Goal: Task Accomplishment & Management: Use online tool/utility

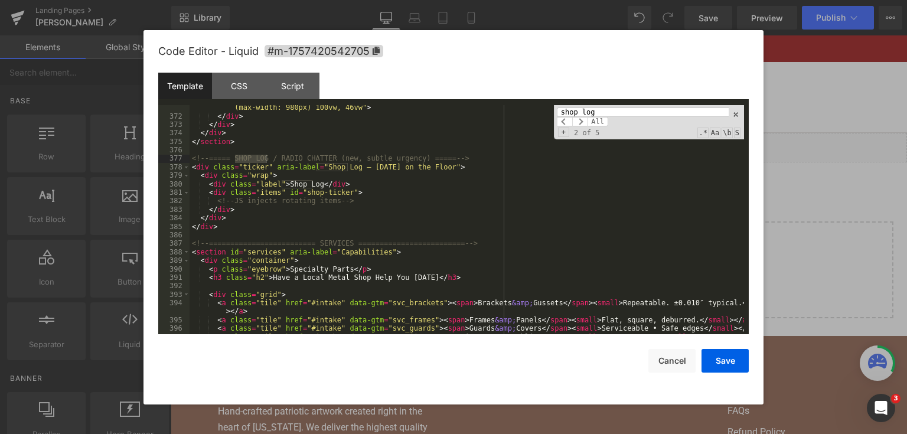
scroll to position [3497, 0]
click at [350, 207] on div "< img src = "[URL][DOMAIN_NAME]" alt = "[GEOGRAPHIC_DATA]-area metal fabricatio…" at bounding box center [467, 217] width 555 height 263
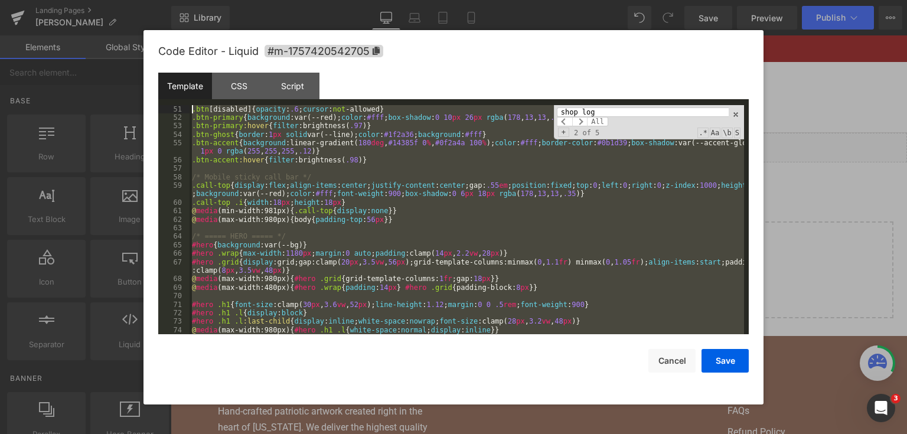
scroll to position [0, 0]
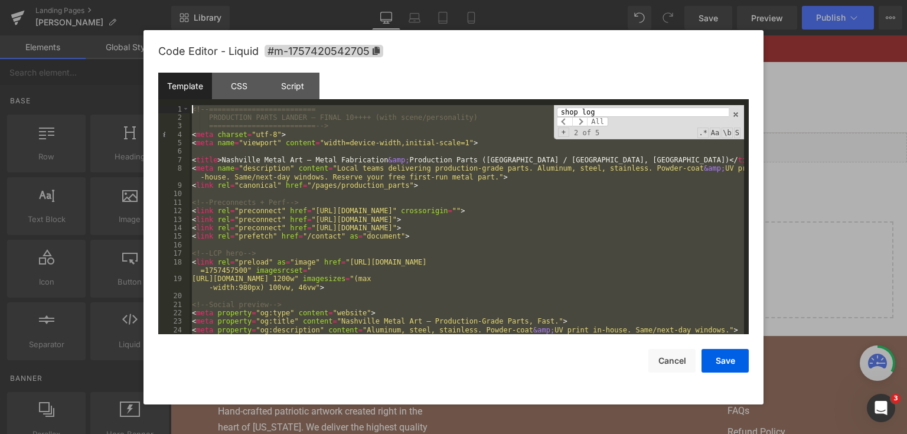
drag, startPoint x: 239, startPoint y: 186, endPoint x: 46, endPoint y: 19, distance: 255.0
click at [46, 19] on body "You are previewing how the will restyle your page. You can not edit Elements in…" at bounding box center [453, 217] width 907 height 434
paste textarea
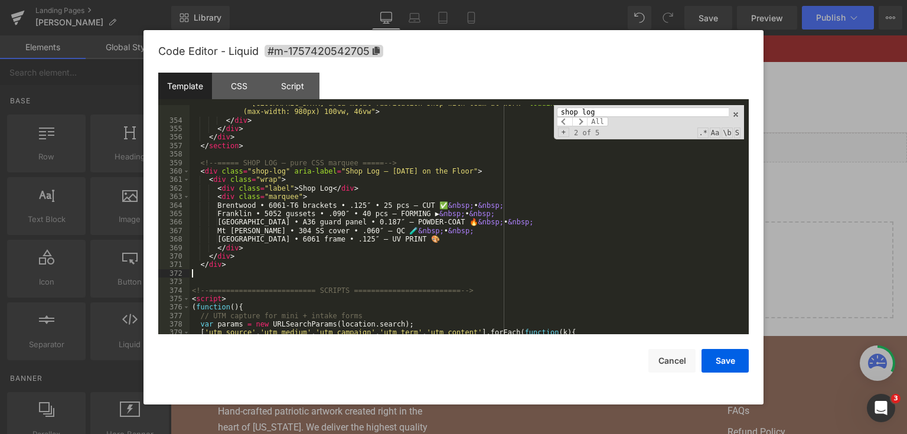
scroll to position [3340, 0]
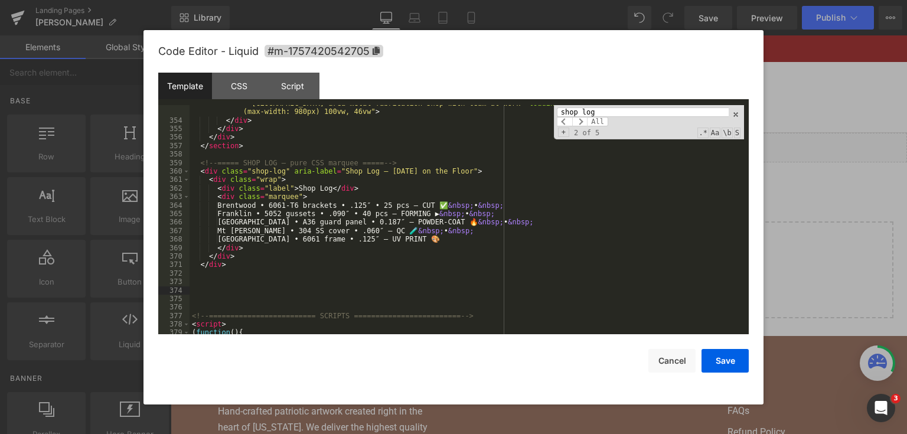
paste textarea
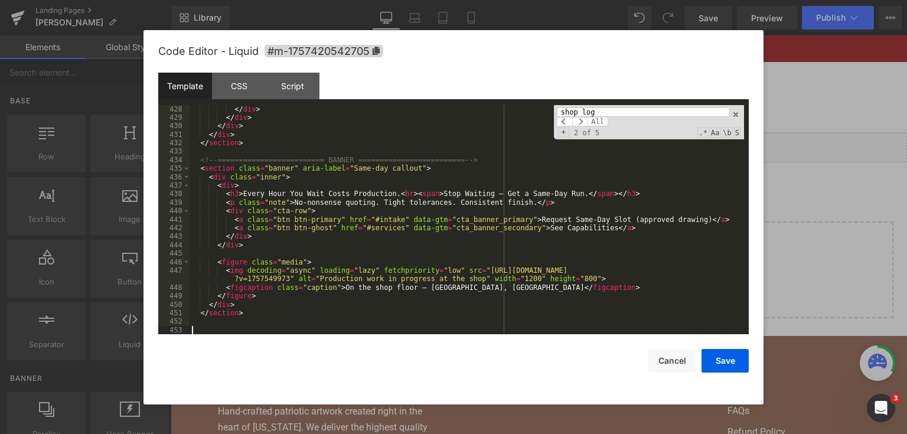
scroll to position [4006, 0]
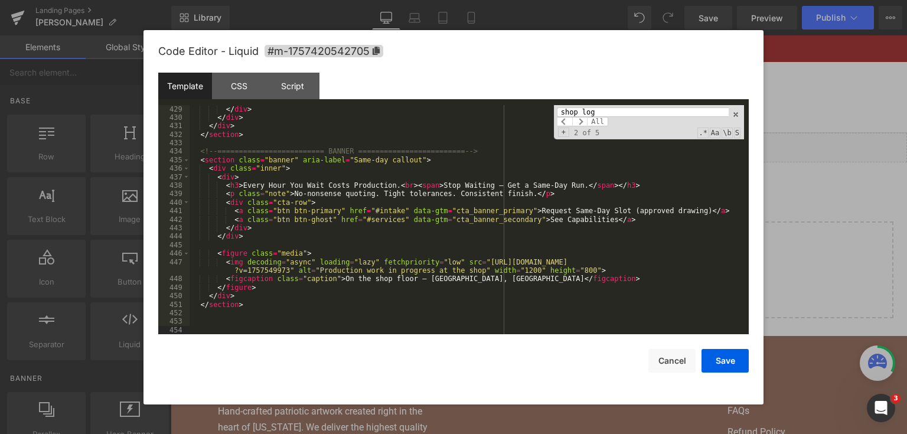
paste textarea
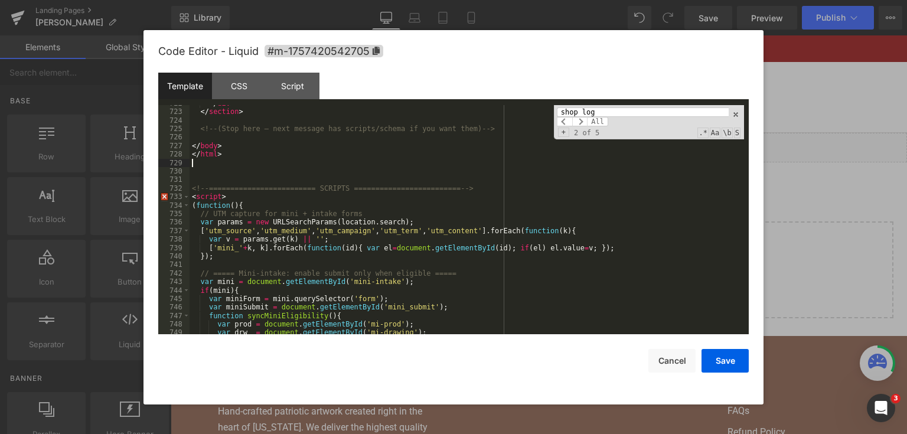
scroll to position [6850, 0]
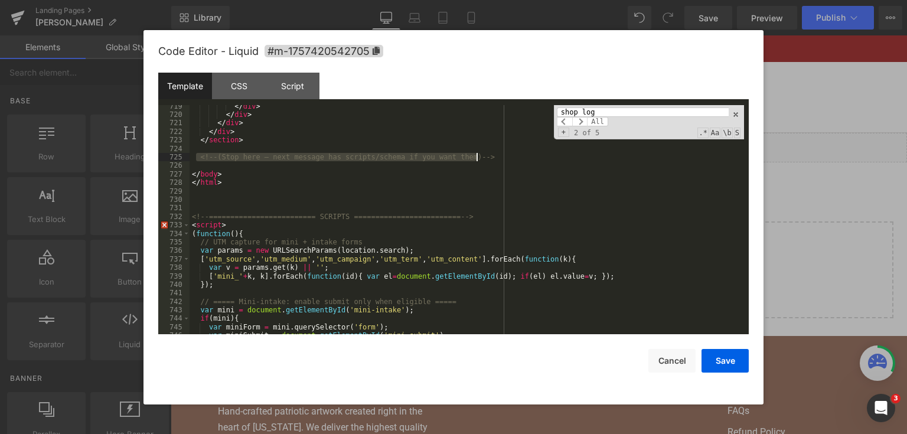
drag, startPoint x: 196, startPoint y: 161, endPoint x: 499, endPoint y: 161, distance: 303.0
click at [499, 161] on div "</ div > </ div > </ div > </ div > </ section > <!-- (Stop here — next message…" at bounding box center [467, 225] width 555 height 247
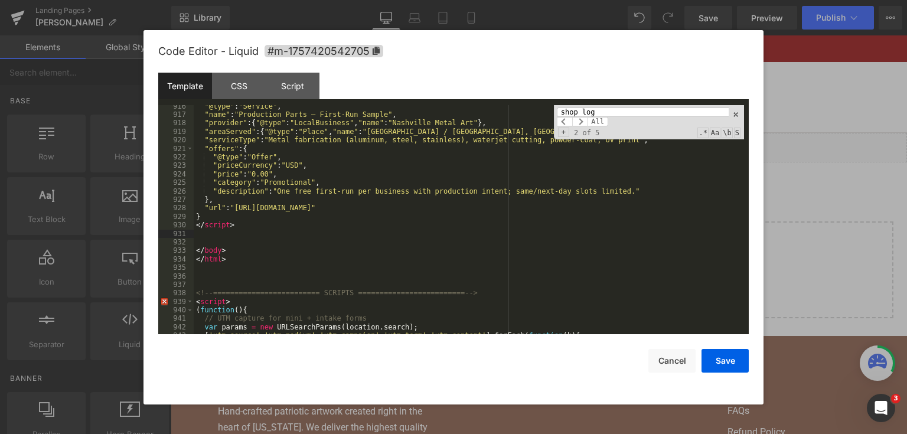
scroll to position [8588, 0]
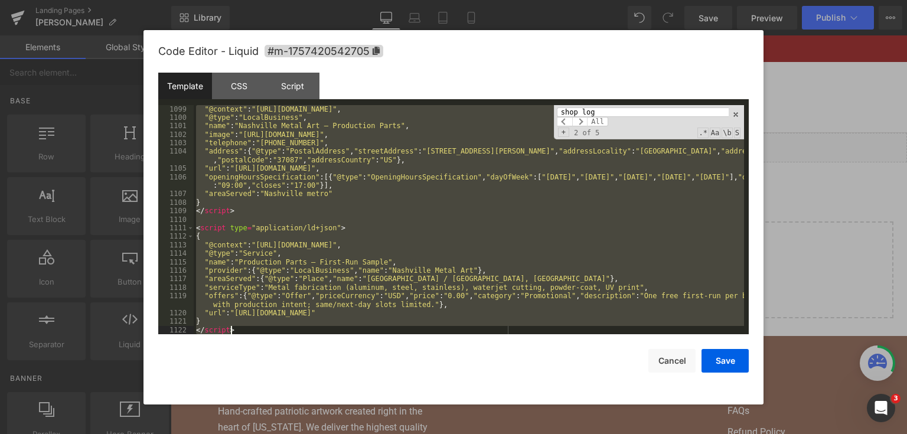
drag, startPoint x: 196, startPoint y: 262, endPoint x: 483, endPoint y: 386, distance: 312.4
click at [483, 386] on div "Code Editor - Liquid #m-1757420542705 Template CSS Script Data 1099 1100 1101 1…" at bounding box center [453, 217] width 591 height 374
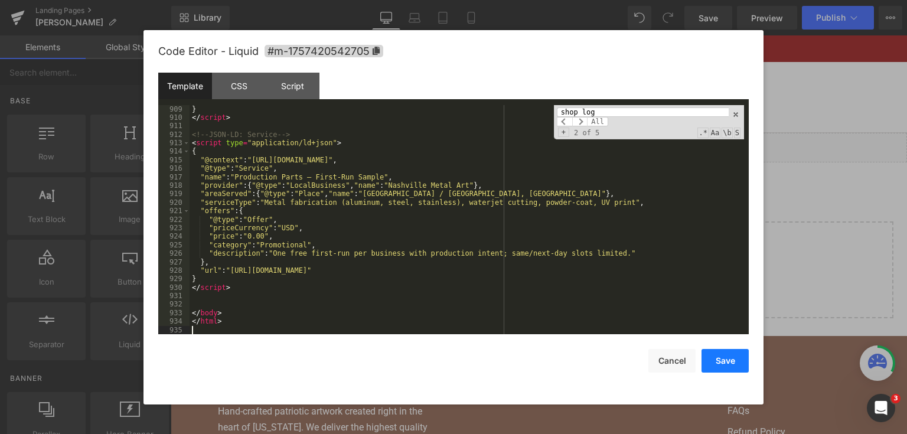
scroll to position [8472, 0]
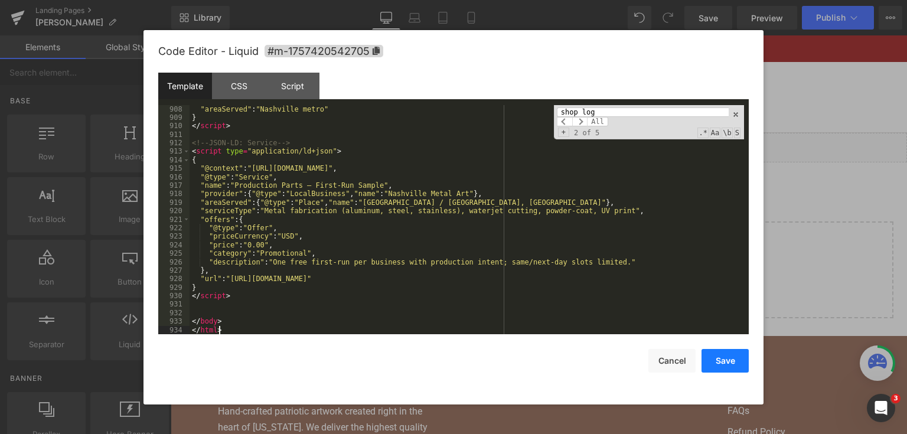
click at [729, 364] on button "Save" at bounding box center [725, 361] width 47 height 24
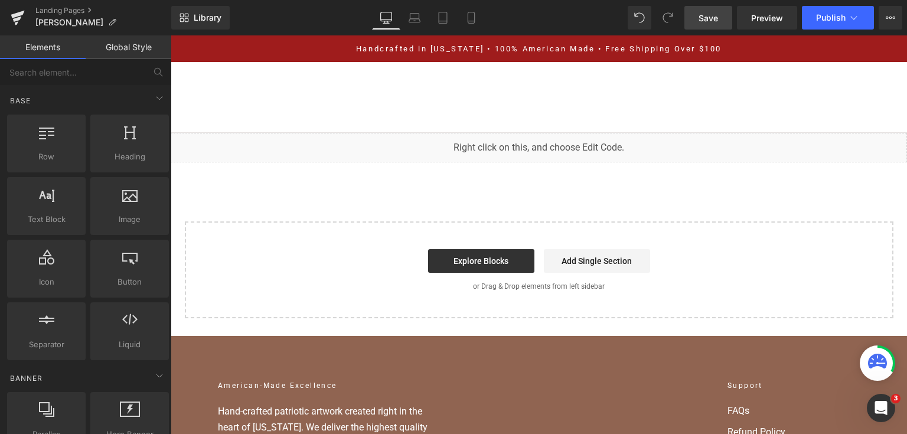
click at [693, 17] on link "Save" at bounding box center [709, 18] width 48 height 24
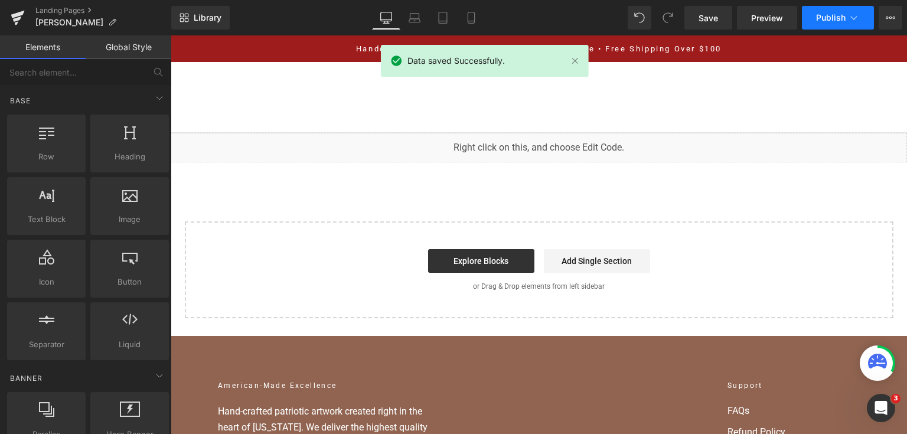
click at [839, 13] on span "Publish" at bounding box center [831, 17] width 30 height 9
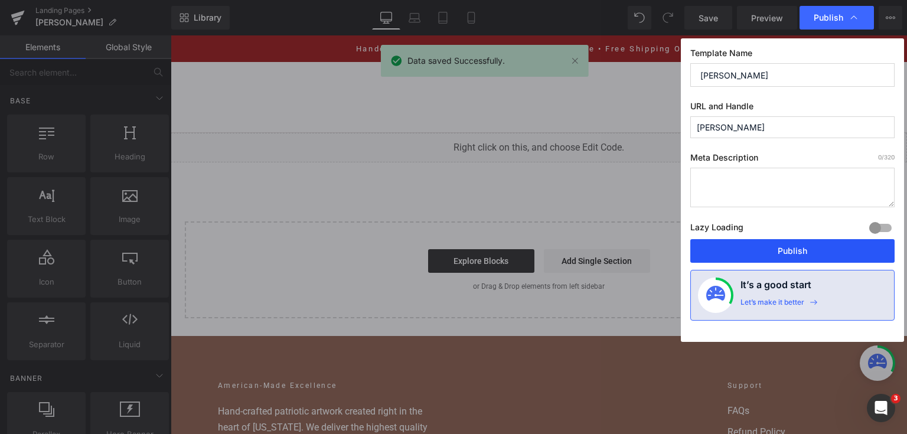
click at [767, 257] on button "Publish" at bounding box center [793, 251] width 204 height 24
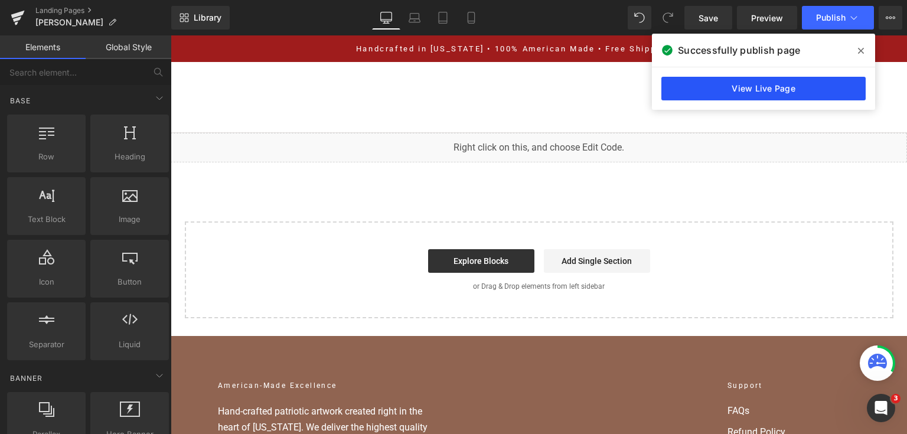
click at [756, 82] on link "View Live Page" at bounding box center [764, 89] width 204 height 24
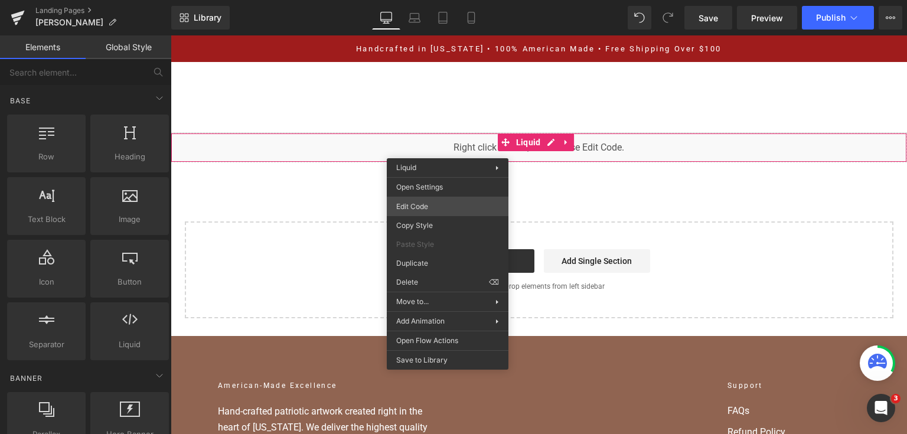
click at [444, 0] on div "You are previewing how the will restyle your page. You can not edit Elements in…" at bounding box center [453, 0] width 907 height 0
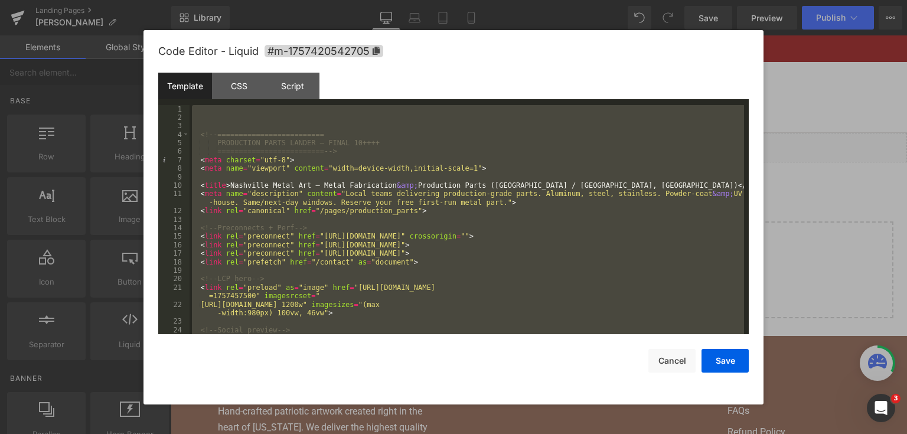
click at [813, 216] on div at bounding box center [453, 217] width 907 height 434
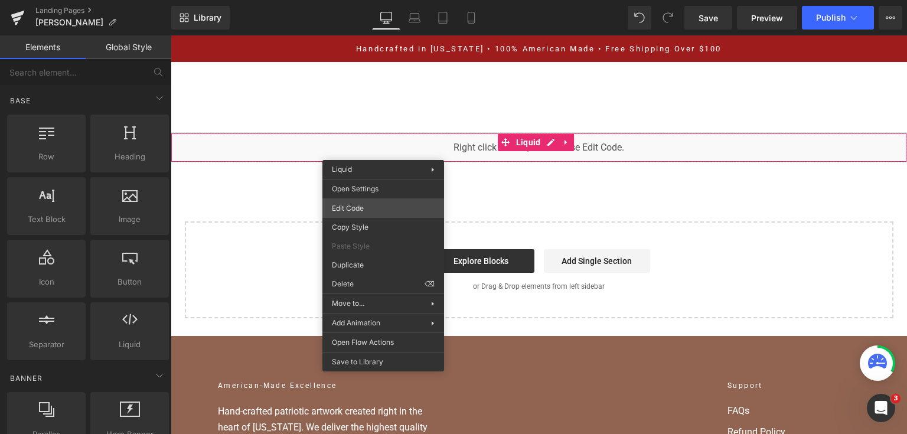
click at [385, 0] on div "You are previewing how the will restyle your page. You can not edit Elements in…" at bounding box center [453, 0] width 907 height 0
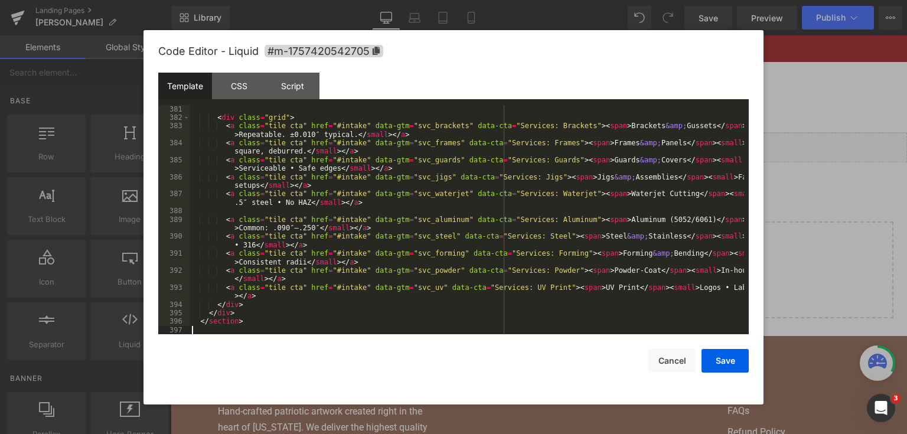
scroll to position [3589, 0]
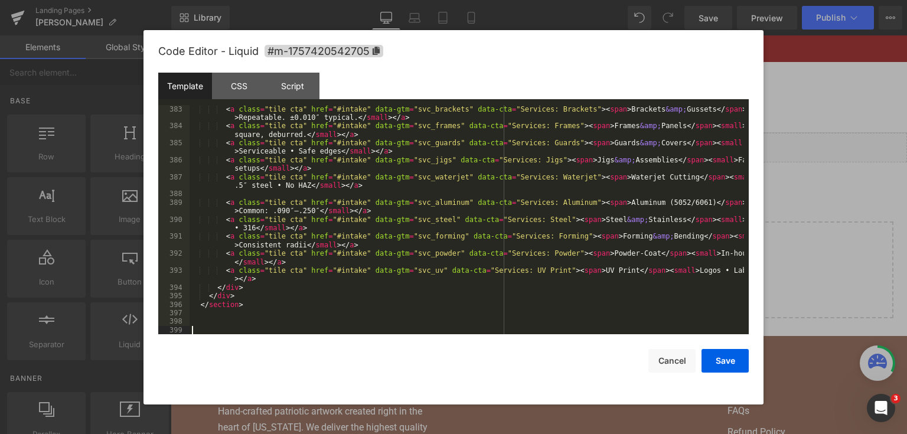
paste textarea
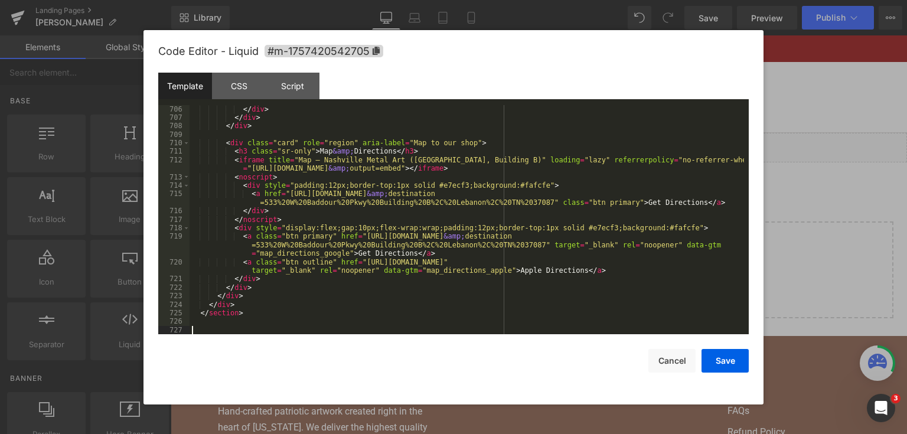
scroll to position [6821, 0]
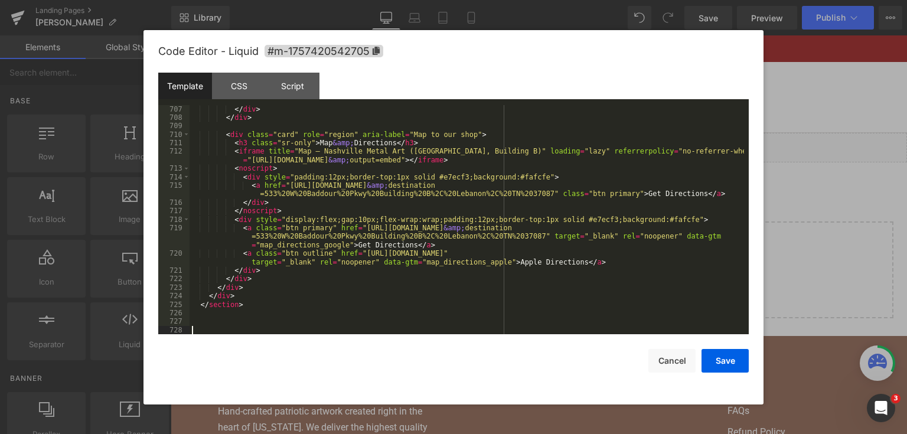
paste textarea
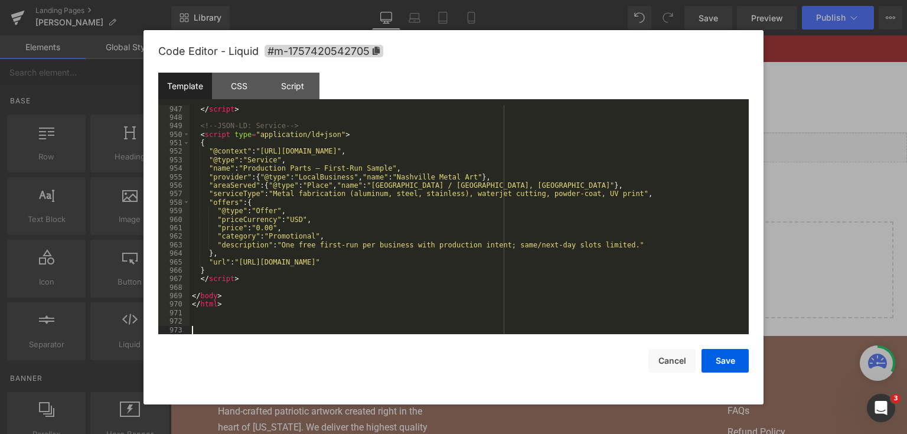
scroll to position [8931, 0]
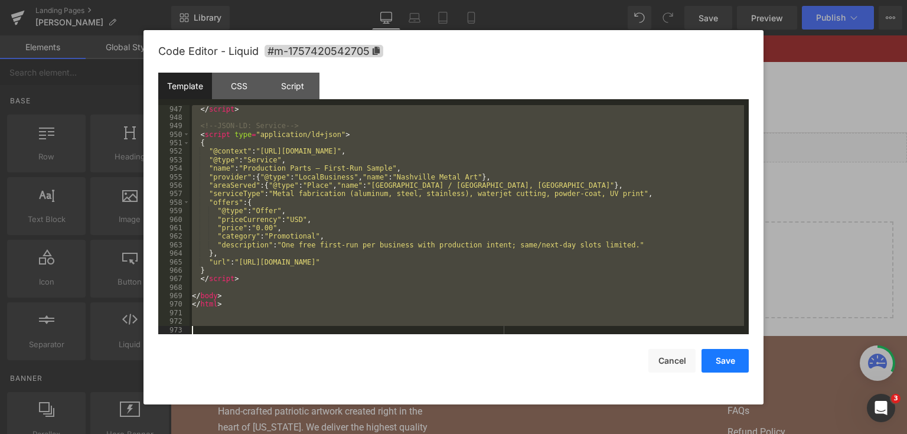
click at [721, 354] on button "Save" at bounding box center [725, 361] width 47 height 24
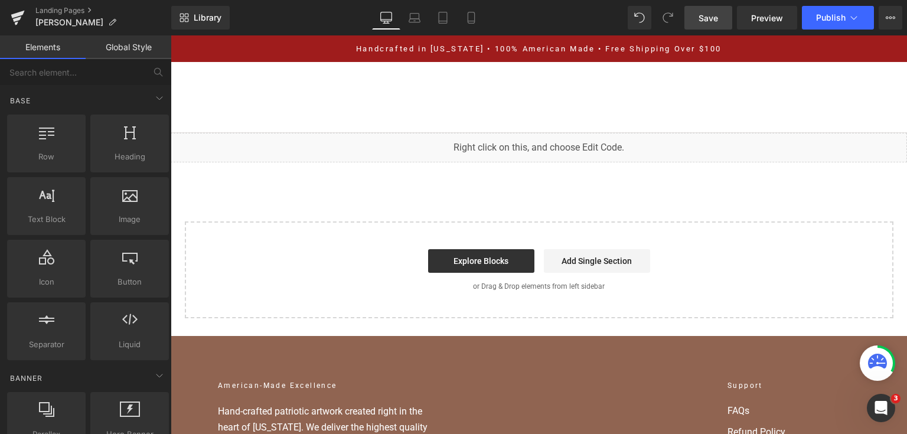
click at [713, 14] on span "Save" at bounding box center [708, 18] width 19 height 12
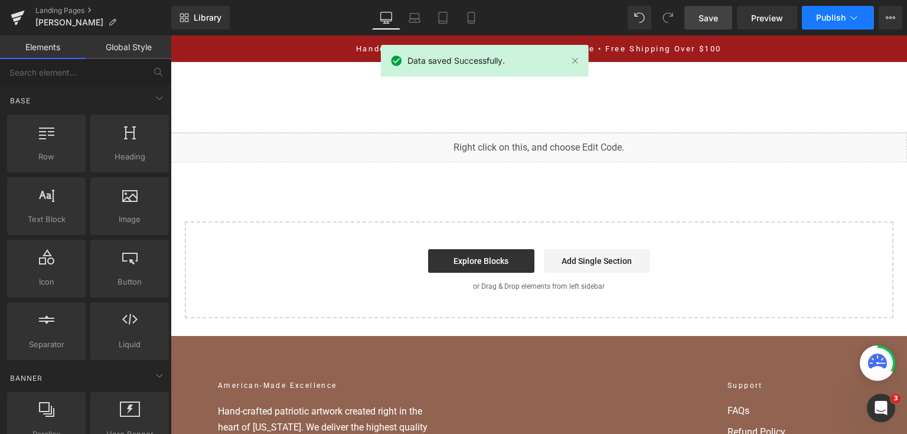
click at [820, 16] on span "Publish" at bounding box center [831, 17] width 30 height 9
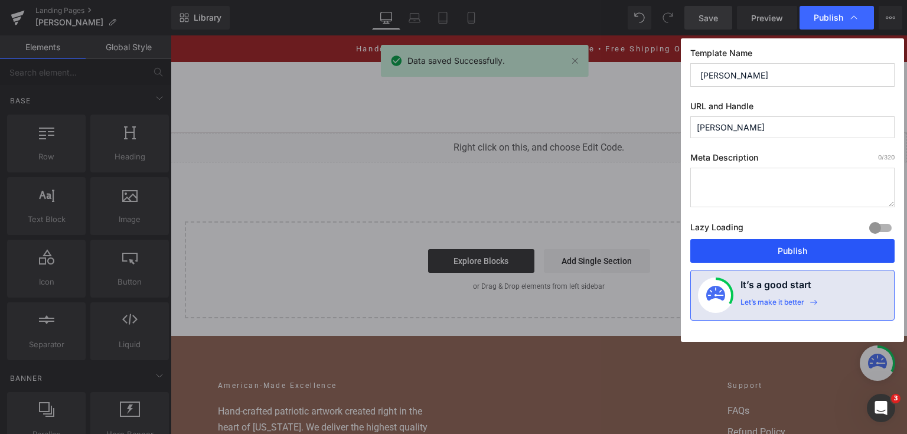
click at [787, 250] on button "Publish" at bounding box center [793, 251] width 204 height 24
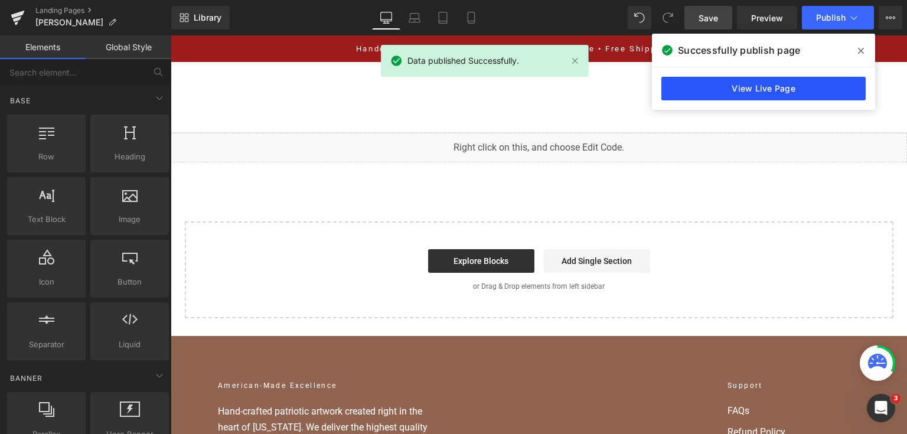
click at [707, 90] on link "View Live Page" at bounding box center [764, 89] width 204 height 24
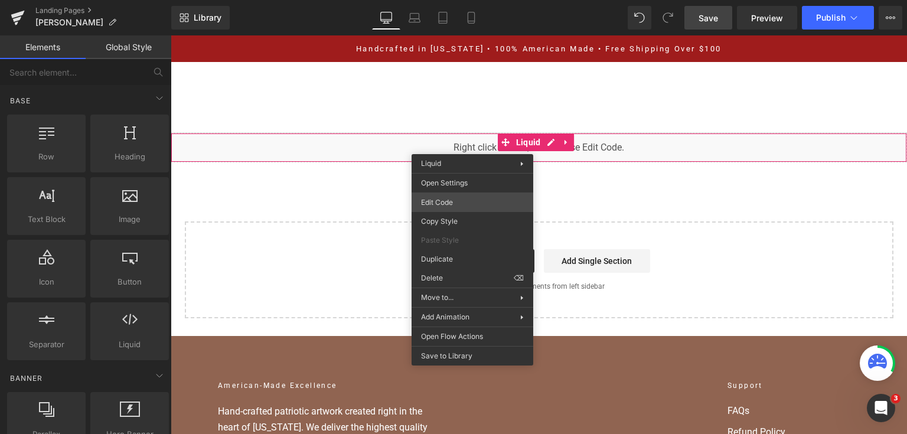
click at [468, 0] on div "You are previewing how the will restyle your page. You can not edit Elements in…" at bounding box center [453, 0] width 907 height 0
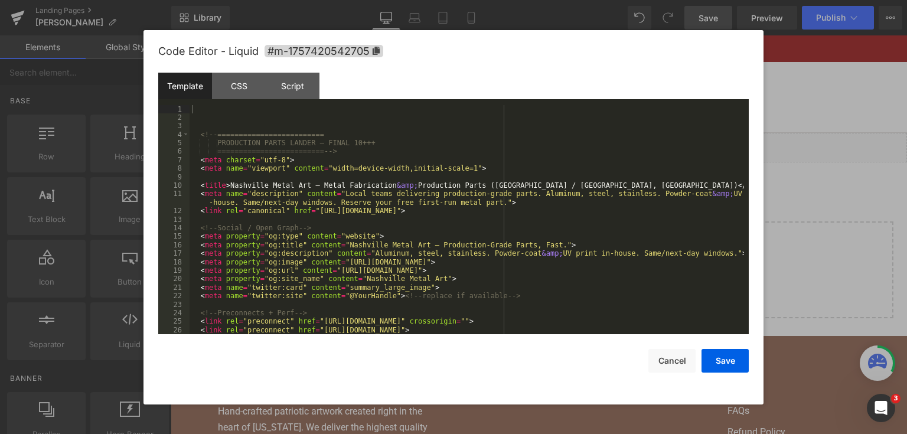
click at [451, 220] on div "<!-- ========================= PRODUCTION PARTS LANDER — FINAL 10+++ ==========…" at bounding box center [467, 228] width 555 height 247
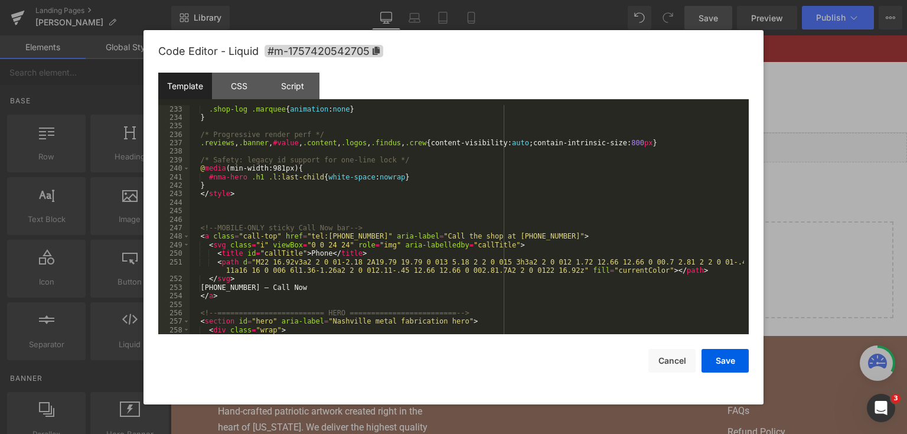
scroll to position [2155, 0]
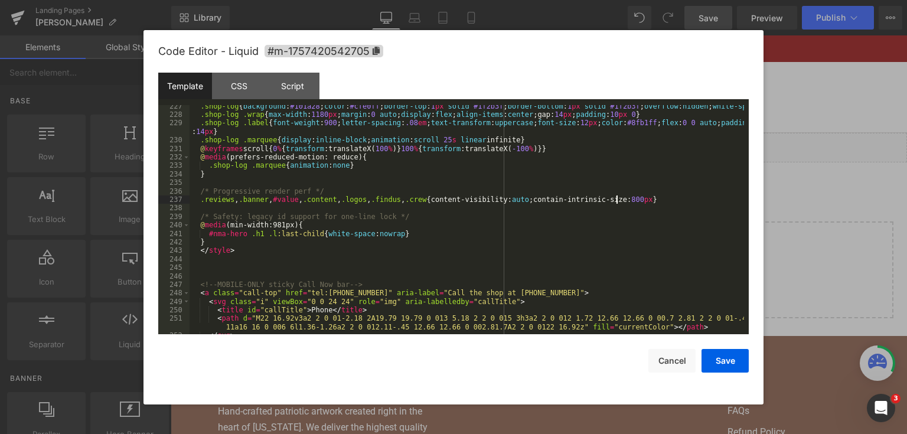
click at [632, 196] on div ".shop-log { background : #101a28 ; color : #cfe0ff ; border-top : 1 px solid #1…" at bounding box center [467, 225] width 555 height 247
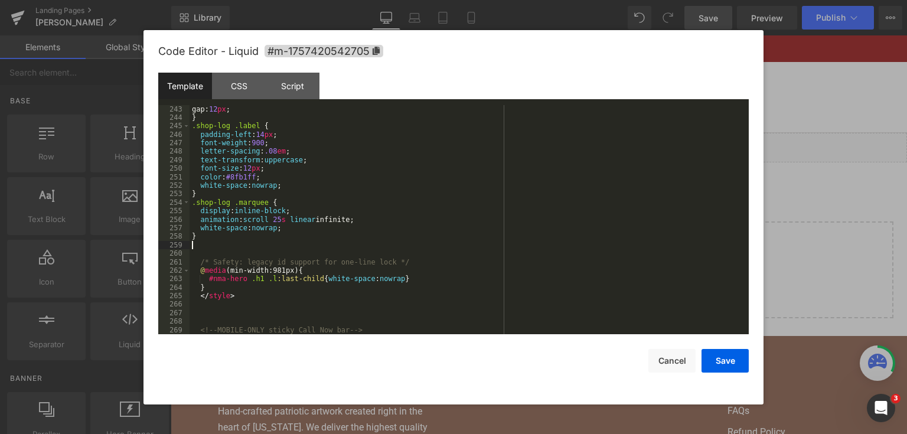
scroll to position [2297, 0]
click at [728, 373] on div "Code Editor - Liquid #m-1757420542705 Template CSS Script Data 242 243 244 245 …" at bounding box center [453, 217] width 591 height 374
click at [729, 354] on button "Save" at bounding box center [725, 361] width 47 height 24
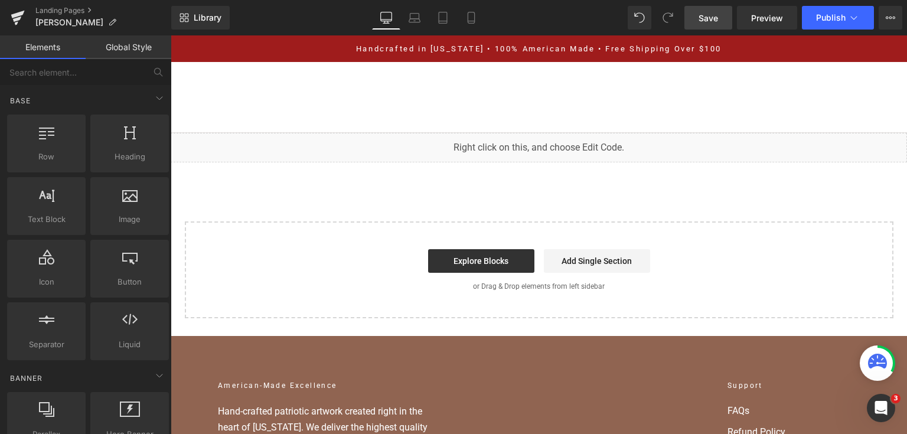
click at [721, 17] on link "Save" at bounding box center [709, 18] width 48 height 24
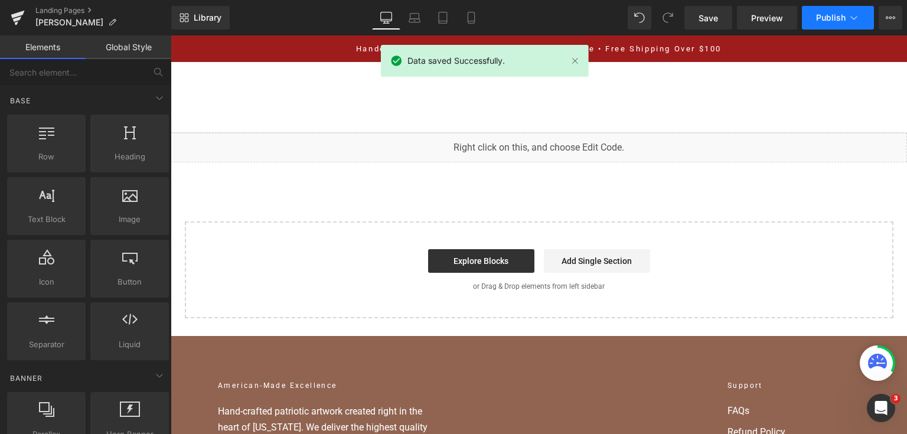
click at [826, 17] on span "Publish" at bounding box center [831, 17] width 30 height 9
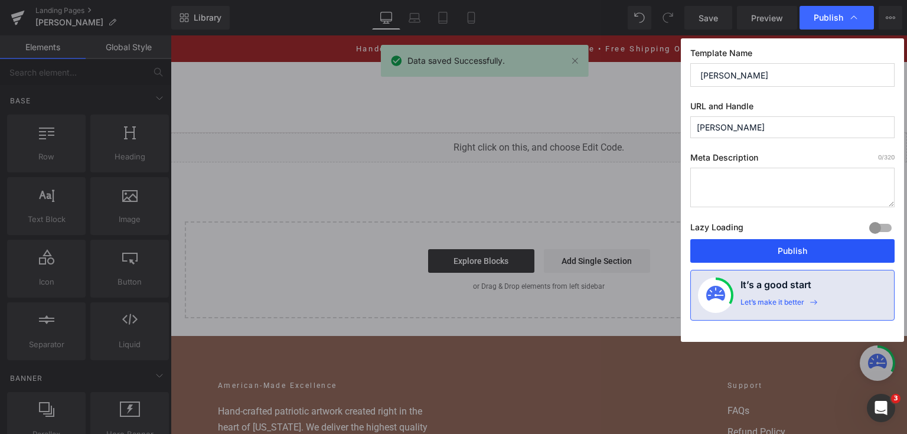
click at [810, 241] on button "Publish" at bounding box center [793, 251] width 204 height 24
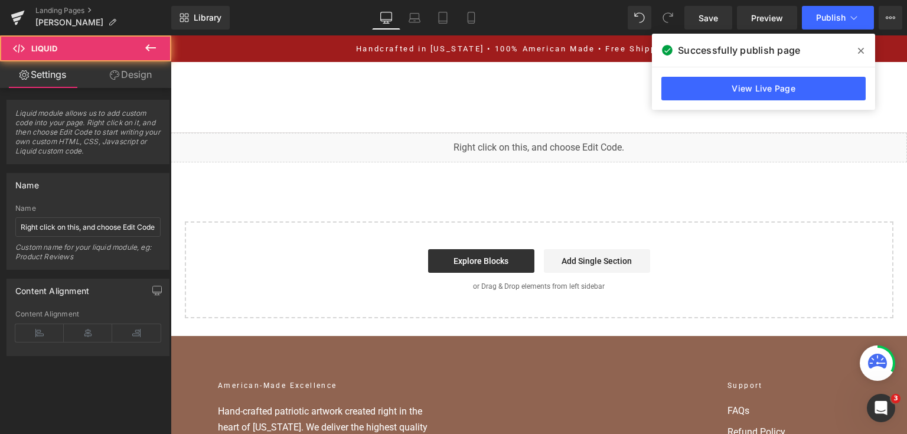
drag, startPoint x: 581, startPoint y: 234, endPoint x: 411, endPoint y: 201, distance: 173.9
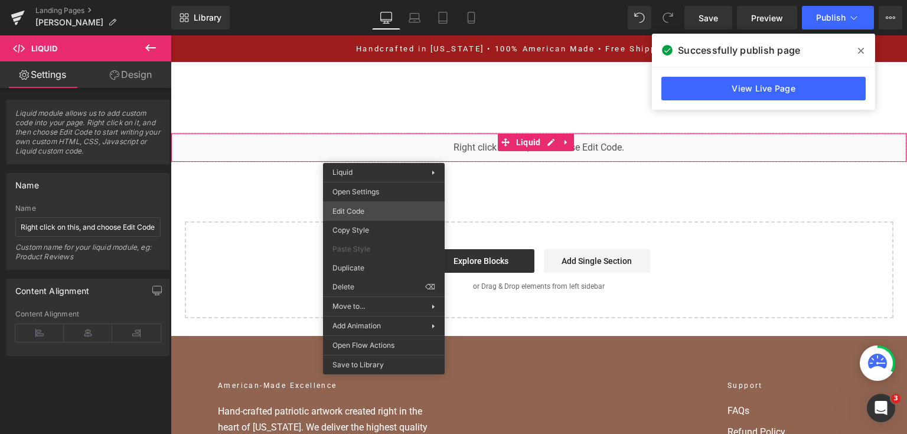
click at [391, 0] on div "You are previewing how the will restyle your page. You can not edit Elements in…" at bounding box center [453, 0] width 907 height 0
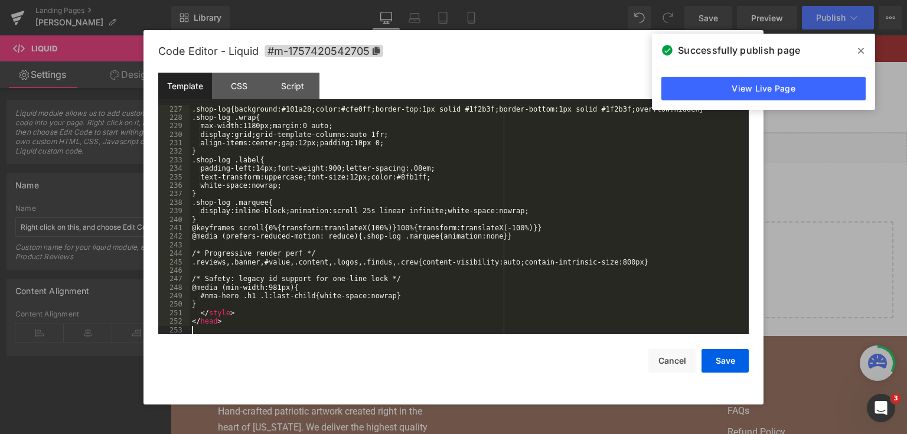
scroll to position [2152, 0]
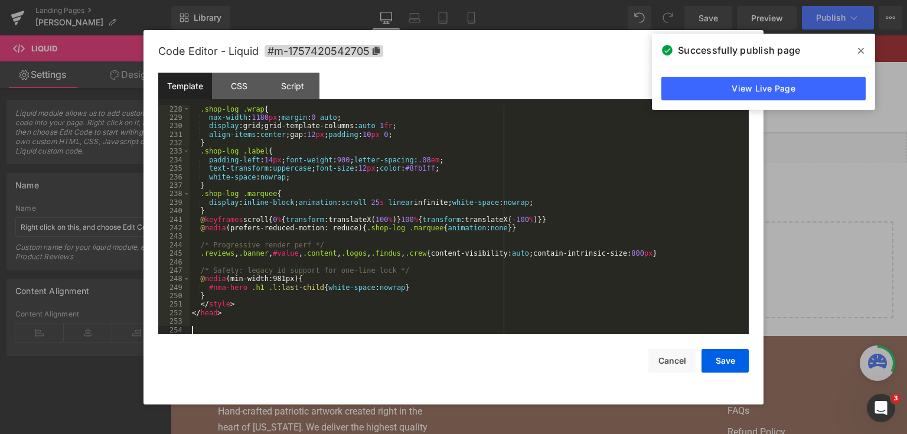
paste textarea
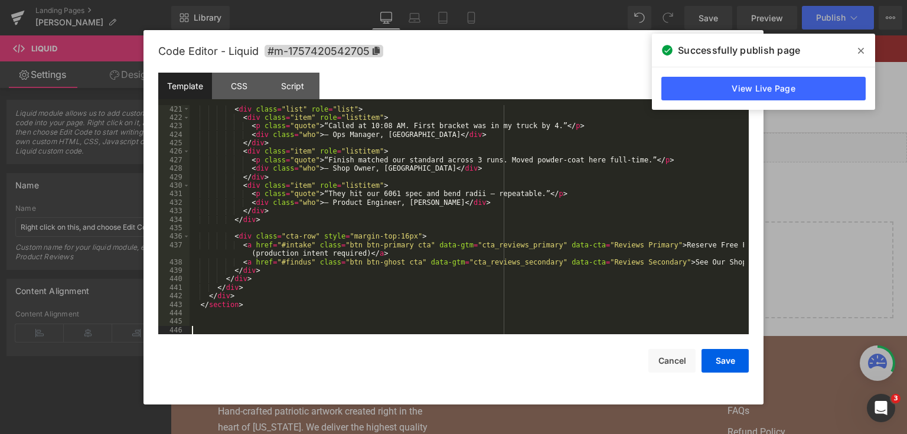
scroll to position [4014, 0]
paste textarea
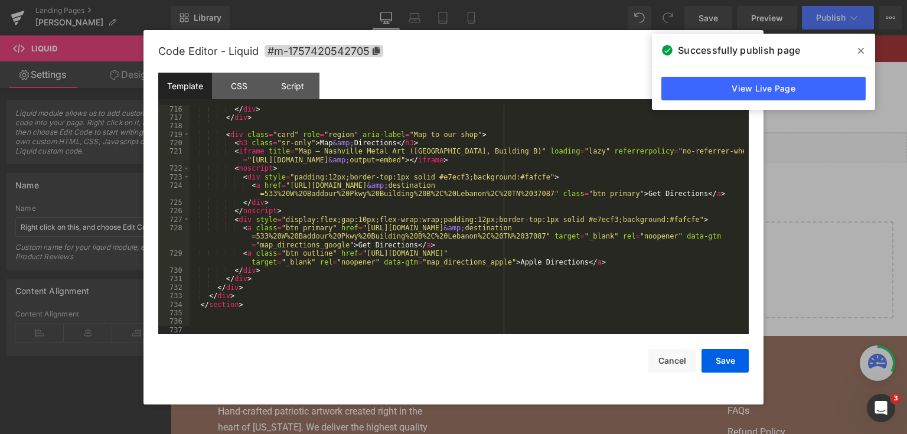
scroll to position [8974, 0]
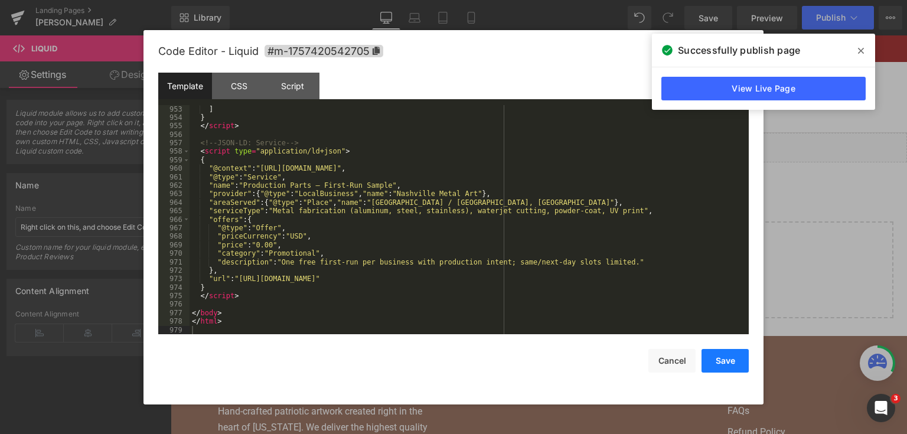
click at [740, 361] on button "Save" at bounding box center [725, 361] width 47 height 24
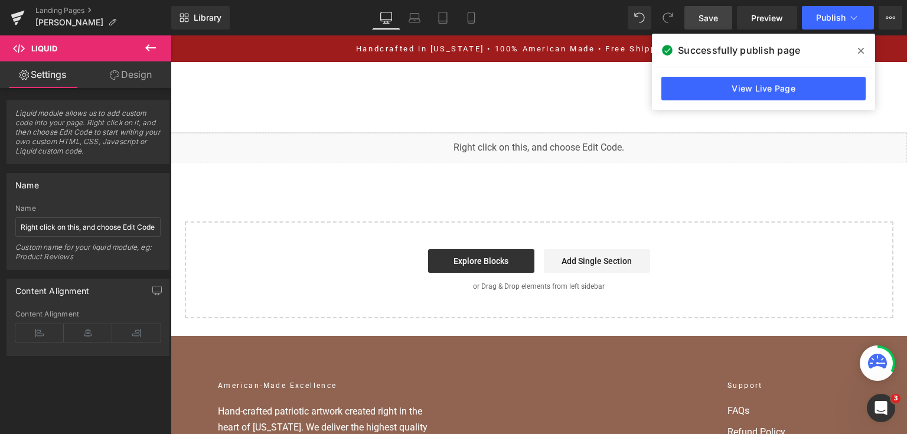
click at [729, 11] on link "Save" at bounding box center [709, 18] width 48 height 24
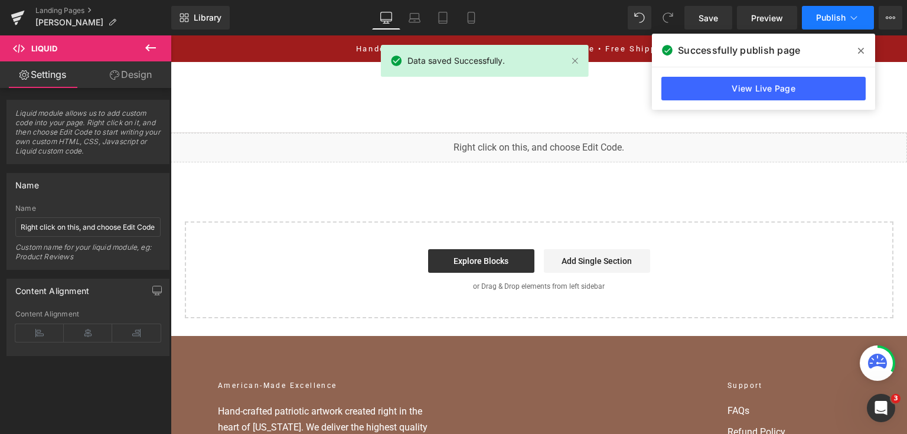
click at [826, 22] on button "Publish" at bounding box center [838, 18] width 72 height 24
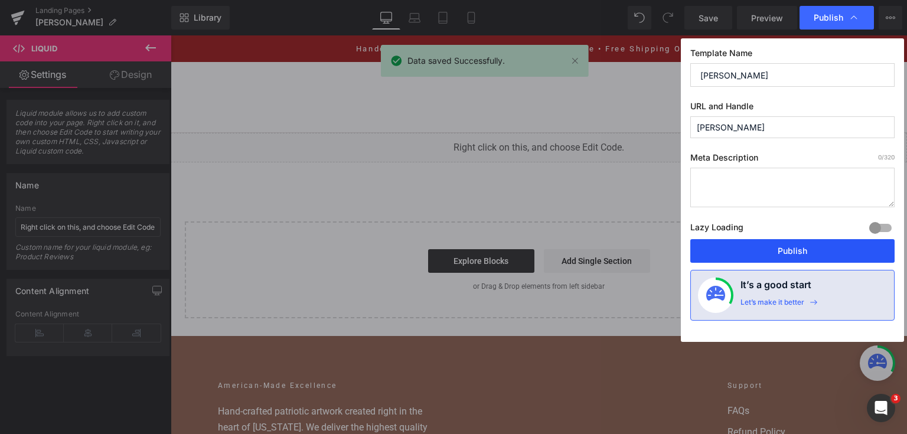
click at [733, 257] on button "Publish" at bounding box center [793, 251] width 204 height 24
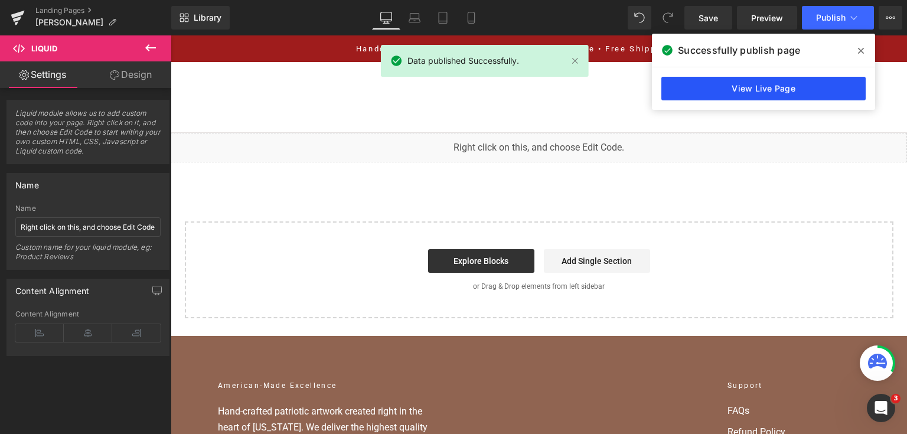
click at [777, 87] on link "View Live Page" at bounding box center [764, 89] width 204 height 24
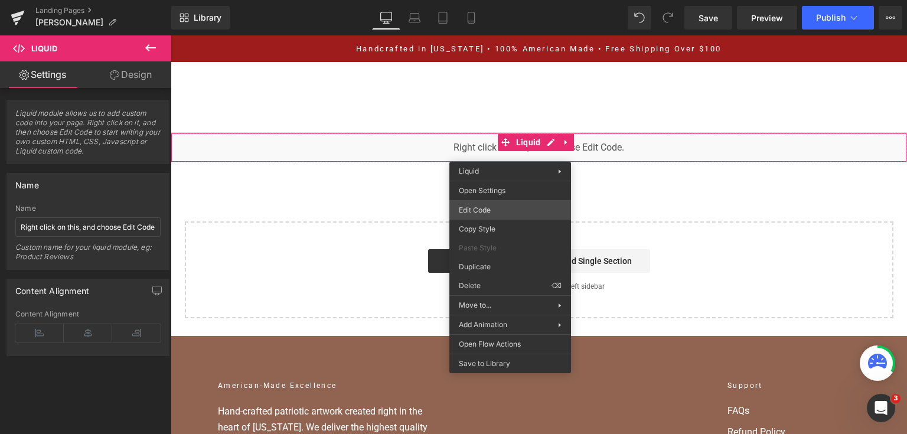
click at [510, 0] on div "You are previewing how the will restyle your page. You can not edit Elements in…" at bounding box center [453, 0] width 907 height 0
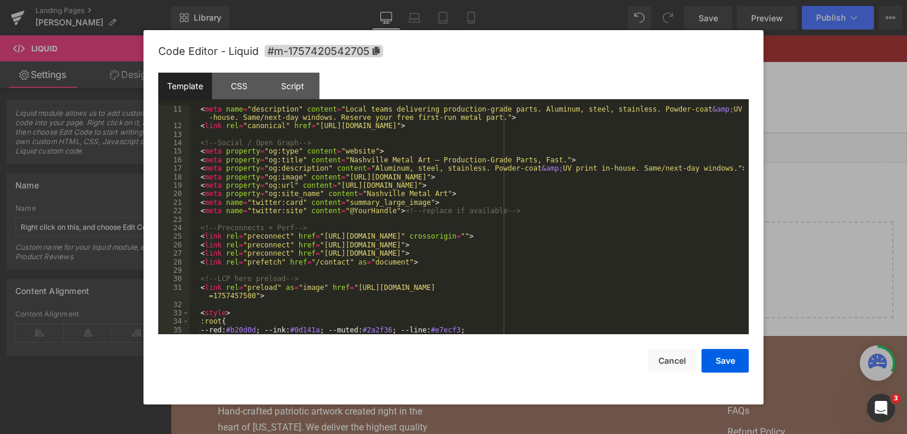
scroll to position [85, 0]
click at [612, 184] on div "< title > Nashville Metal Art — Metal Fabrication &amp; Production Parts ([GEOG…" at bounding box center [467, 219] width 555 height 247
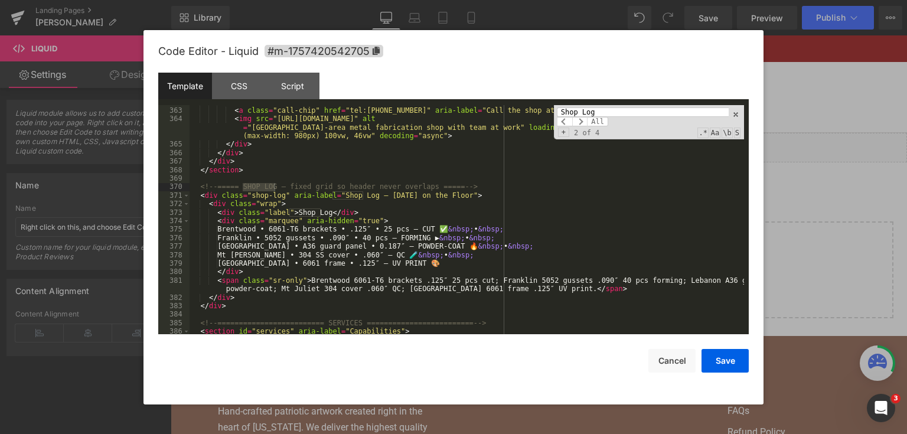
scroll to position [3401, 0]
type input "Shop Log"
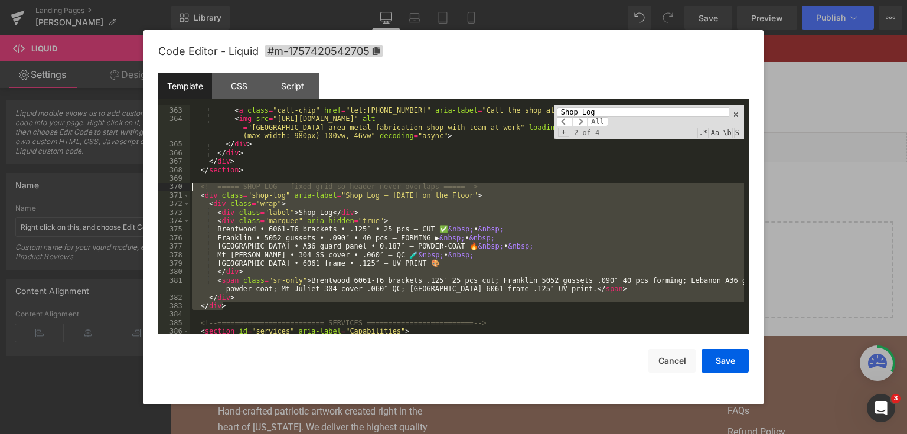
drag, startPoint x: 237, startPoint y: 309, endPoint x: 170, endPoint y: 190, distance: 136.7
click at [170, 190] on pre "362 363 364 365 366 367 368 369 370 371 372 373 374 375 376 377 378 379 380 381…" at bounding box center [453, 220] width 591 height 230
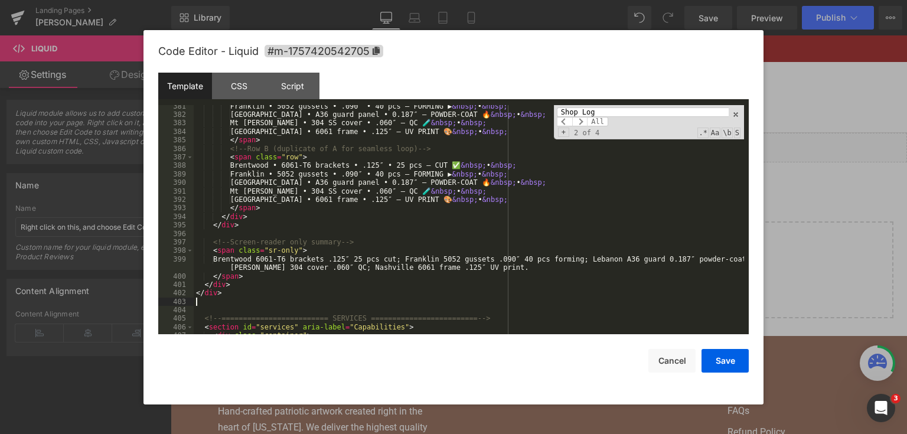
scroll to position [3603, 0]
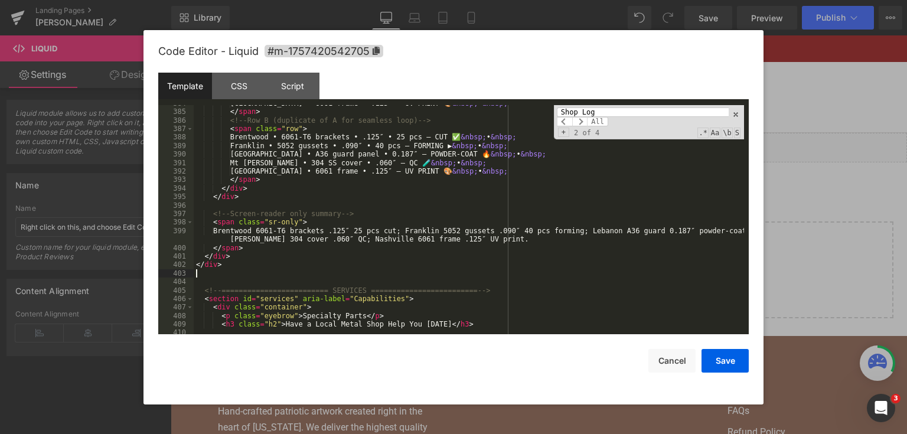
click at [373, 199] on div "[GEOGRAPHIC_DATA] • 6061 frame • .125″ — UV PRINT 🎨 &nbsp; • &nbsp; </ span > <…" at bounding box center [469, 222] width 551 height 247
click at [605, 109] on input "Shop Log" at bounding box center [643, 112] width 172 height 9
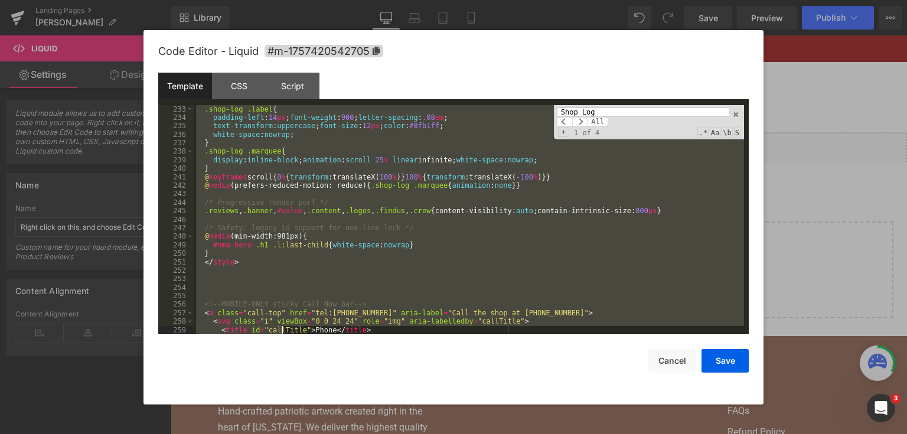
scroll to position [2203, 0]
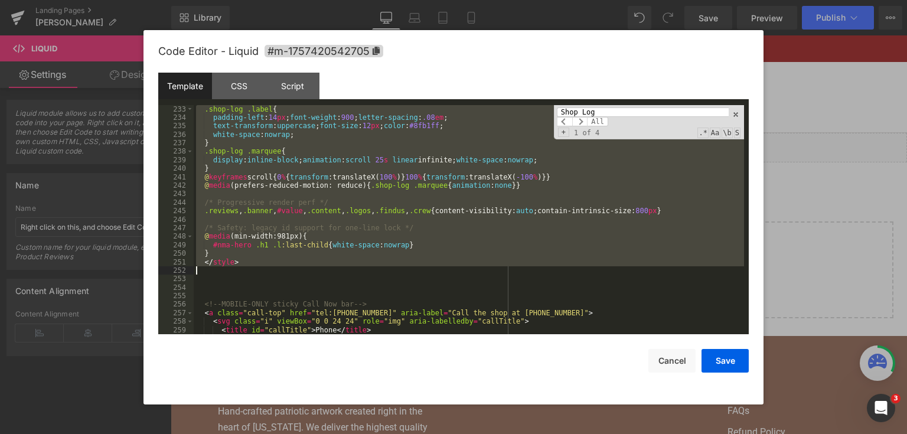
drag, startPoint x: 206, startPoint y: 193, endPoint x: 298, endPoint y: 267, distance: 118.1
click at [298, 267] on div ".shop-log .label { padding-left : 14 px ; font-weight : 900 ; letter-spacing : …" at bounding box center [469, 232] width 551 height 255
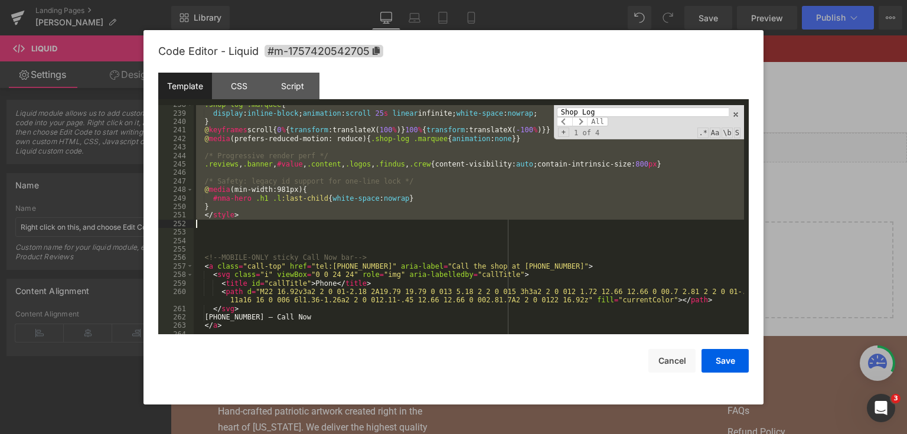
scroll to position [2221, 0]
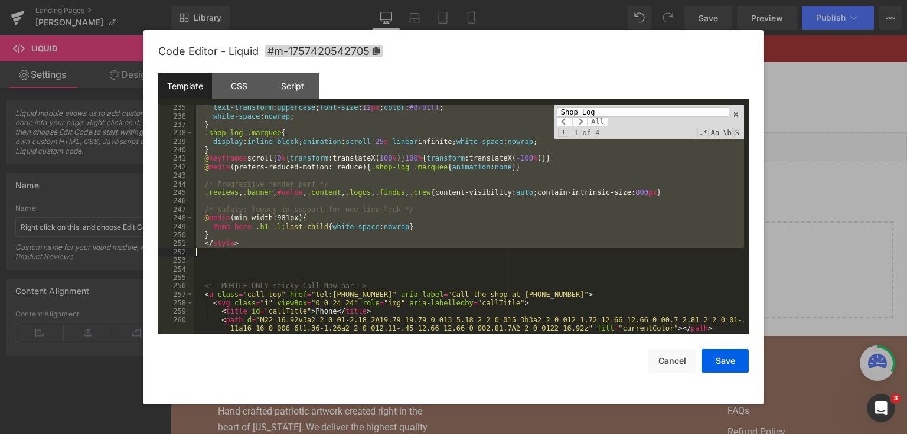
click at [276, 253] on div "text-transform : uppercase ; font-size : 12 px ; color : #8fb1ff ; white-space …" at bounding box center [469, 220] width 551 height 230
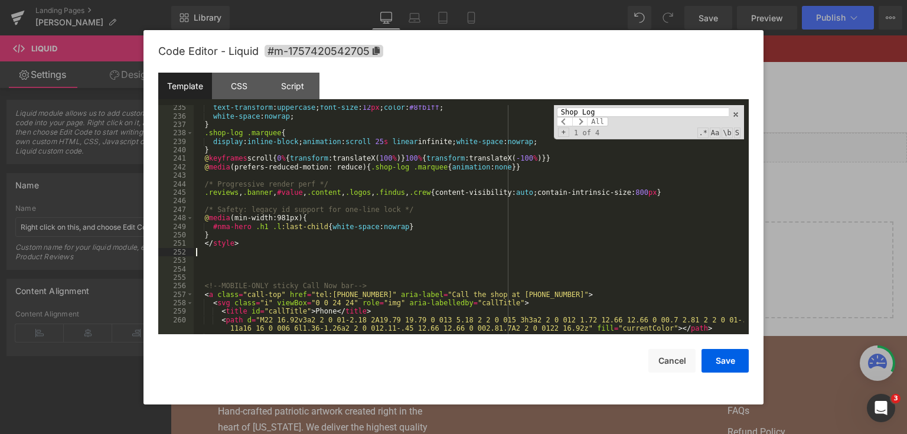
scroll to position [2193, 0]
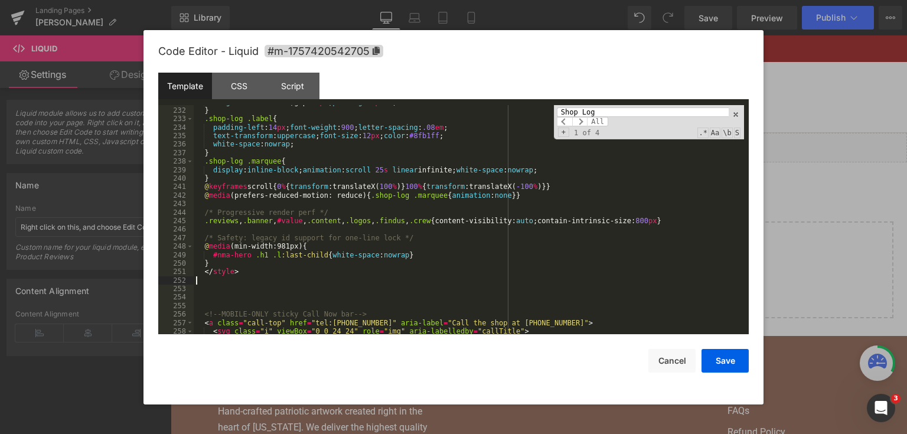
drag, startPoint x: 533, startPoint y: 194, endPoint x: 153, endPoint y: 170, distance: 380.6
click at [448, 197] on div "align-items : center ;gap: 12 px ; padding : 10 px 0 ; } .shop-log .label { pad…" at bounding box center [469, 221] width 551 height 247
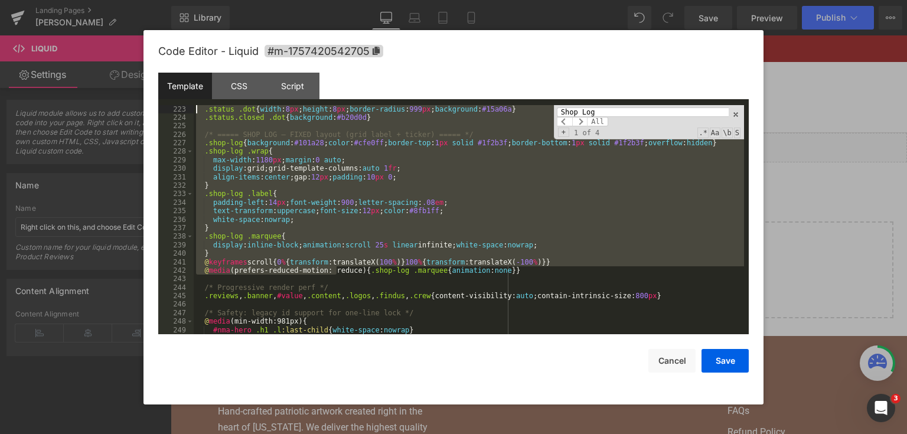
scroll to position [1956, 0]
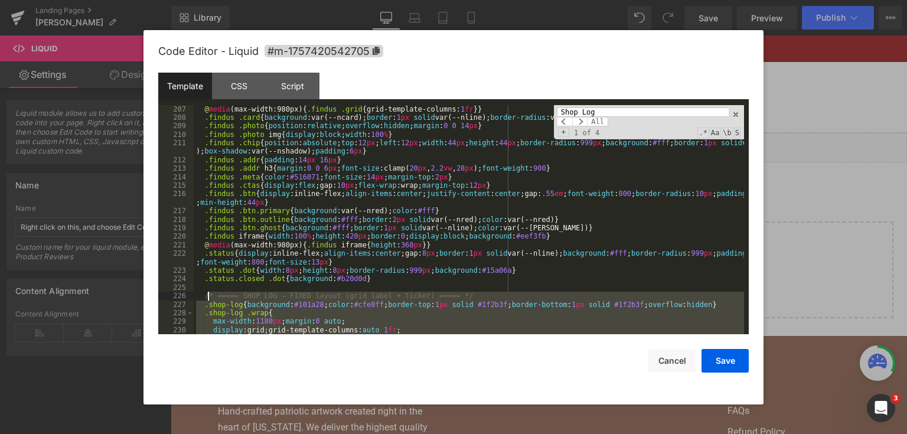
drag, startPoint x: 153, startPoint y: 170, endPoint x: 206, endPoint y: 293, distance: 133.9
click at [206, 293] on div "@ media (max-width:980px) { .findus .grid { grid-template-columns: 1 fr }} .fin…" at bounding box center [469, 228] width 551 height 247
click at [206, 293] on div "@ media (max-width:980px) { .findus .grid { grid-template-columns: 1 fr }} .fin…" at bounding box center [469, 220] width 551 height 230
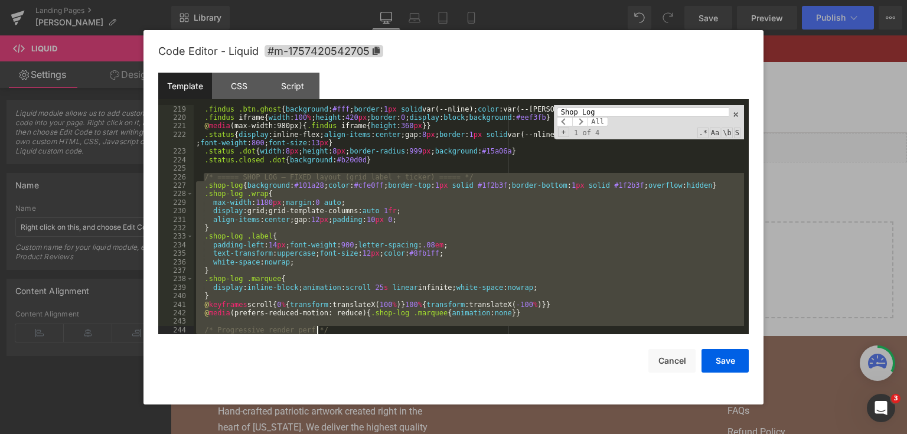
scroll to position [2203, 0]
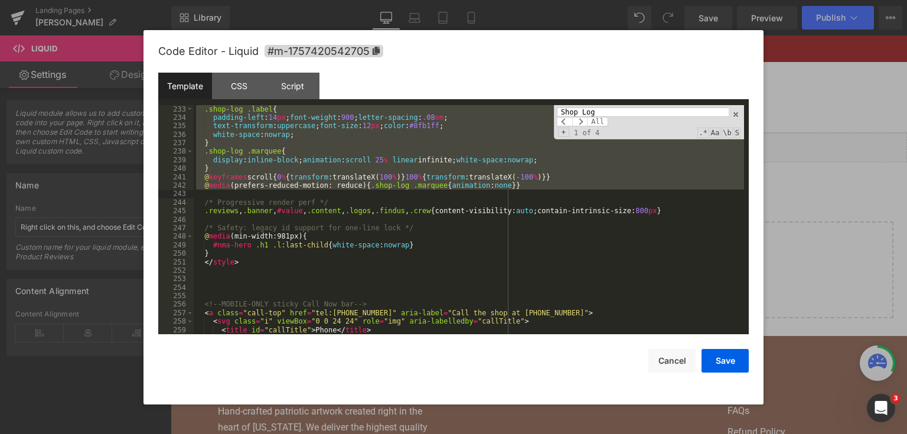
drag, startPoint x: 205, startPoint y: 293, endPoint x: 506, endPoint y: 194, distance: 316.6
click at [506, 194] on div ".shop-log .label { padding-left : 14 px ; font-weight : 900 ; letter-spacing : …" at bounding box center [469, 232] width 551 height 255
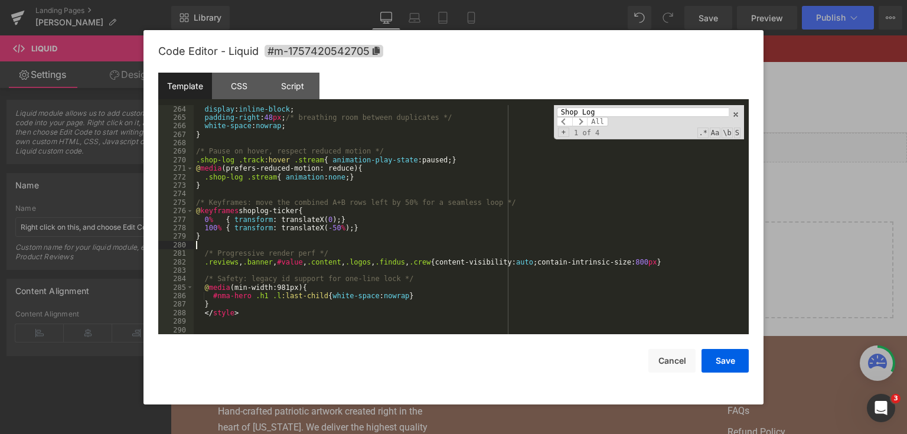
scroll to position [2523, 0]
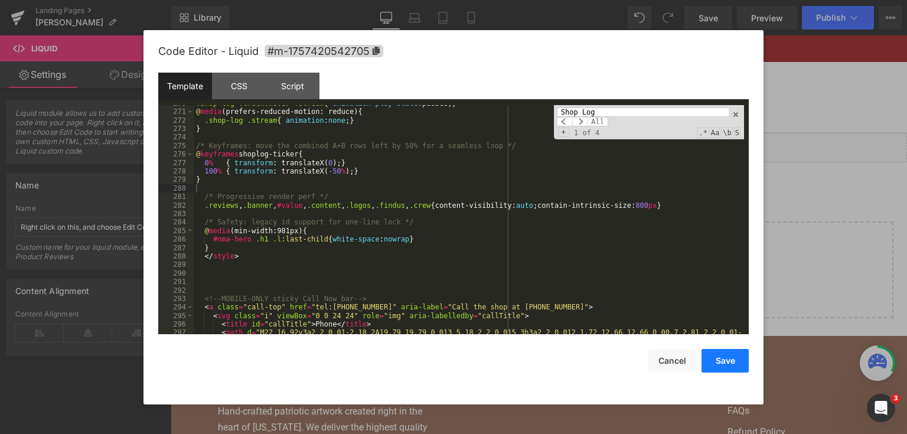
click at [734, 359] on button "Save" at bounding box center [725, 361] width 47 height 24
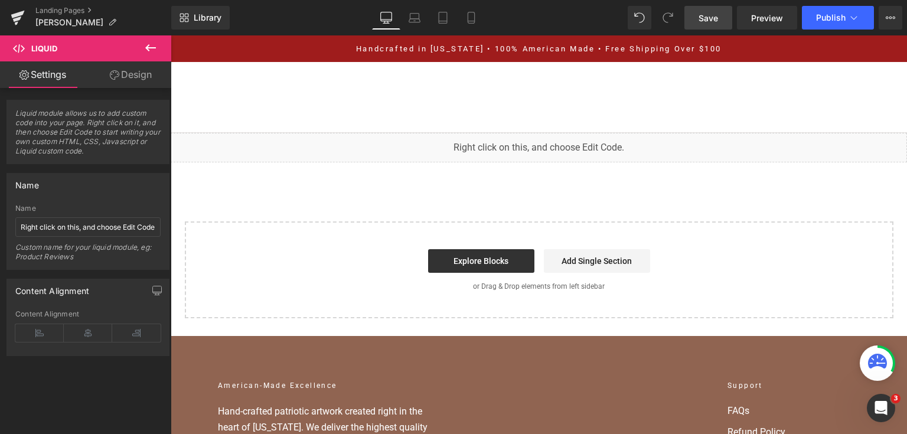
click at [704, 12] on span "Save" at bounding box center [708, 18] width 19 height 12
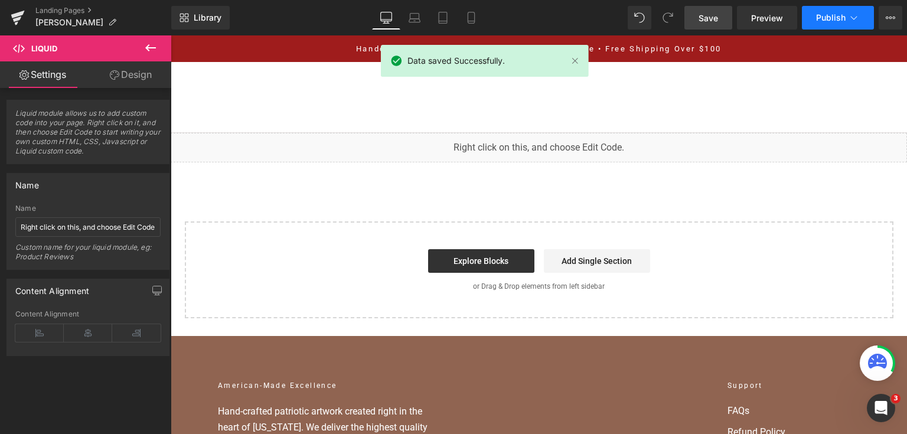
click at [813, 17] on button "Publish" at bounding box center [838, 18] width 72 height 24
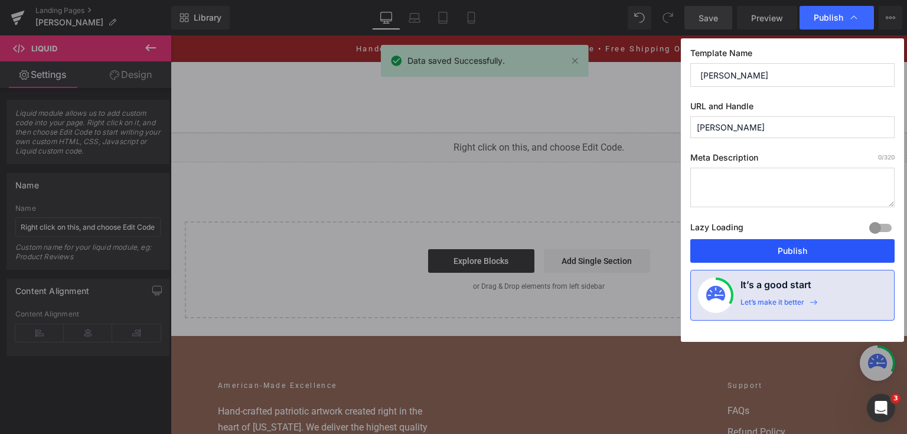
click at [726, 254] on button "Publish" at bounding box center [793, 251] width 204 height 24
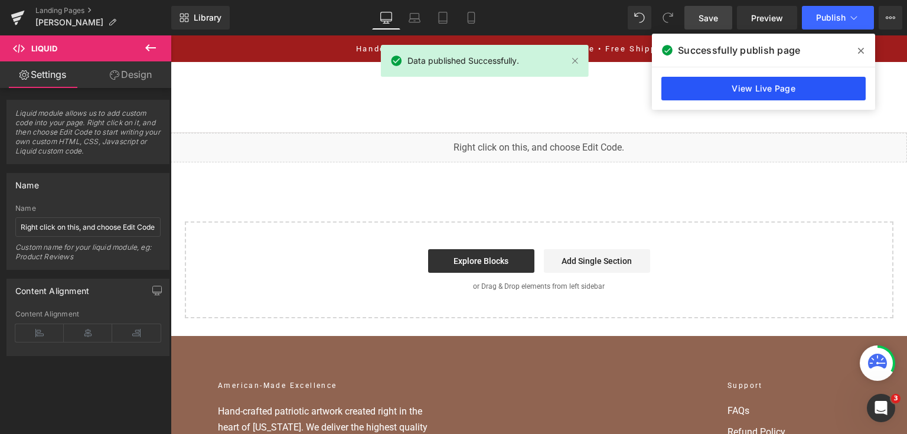
click at [669, 78] on link "View Live Page" at bounding box center [764, 89] width 204 height 24
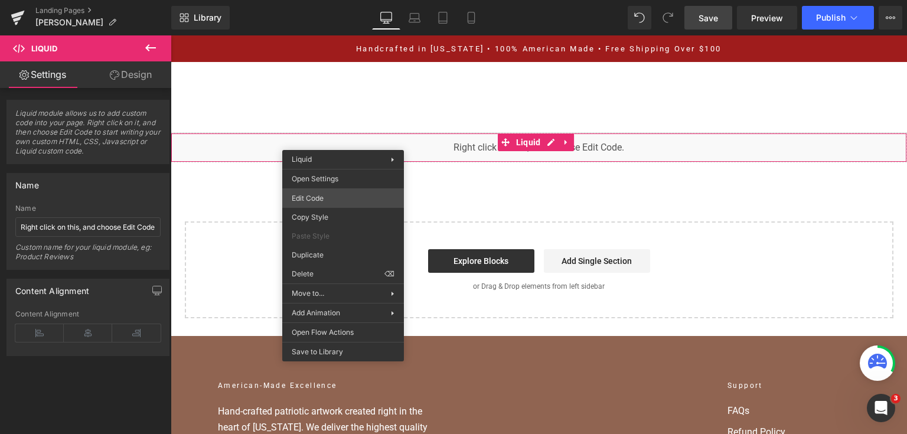
click at [364, 0] on div "You are previewing how the will restyle your page. You can not edit Elements in…" at bounding box center [453, 0] width 907 height 0
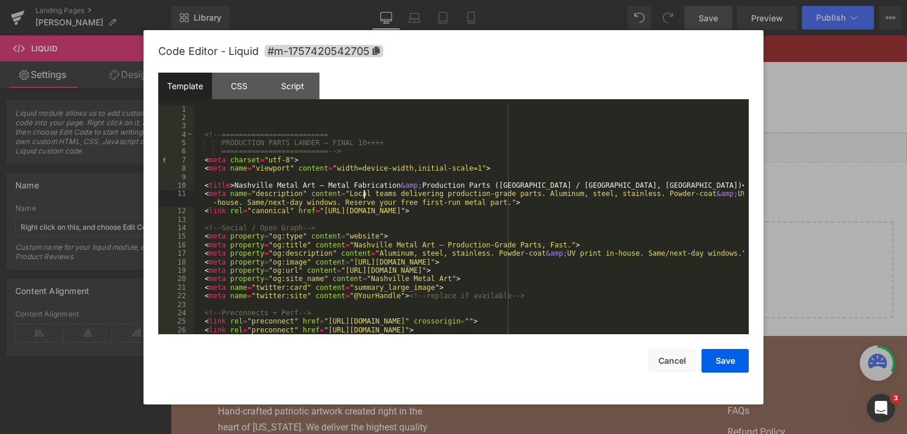
drag, startPoint x: 364, startPoint y: 197, endPoint x: 250, endPoint y: 144, distance: 125.5
click at [275, 161] on div "<!-- ========================= PRODUCTION PARTS LANDER — FINAL 10++++ =========…" at bounding box center [469, 228] width 551 height 247
click at [224, 131] on div "<!-- ========================= PRODUCTION PARTS LANDER — FINAL 10++++ =========…" at bounding box center [469, 228] width 551 height 247
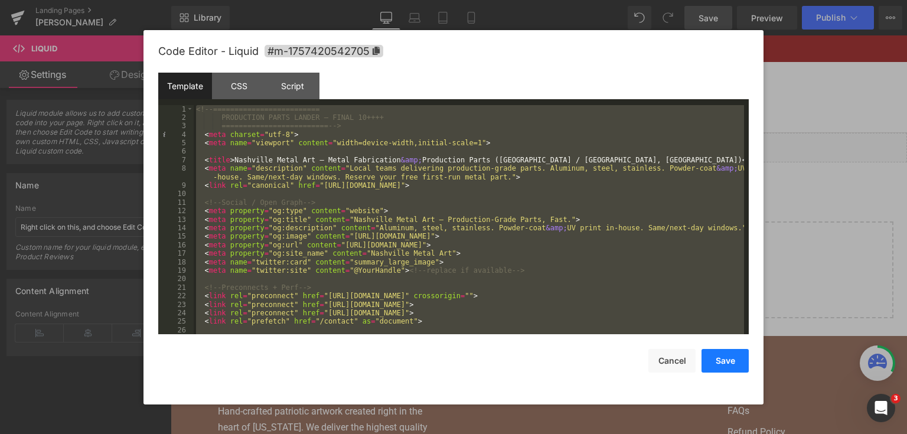
click at [746, 354] on button "Save" at bounding box center [725, 361] width 47 height 24
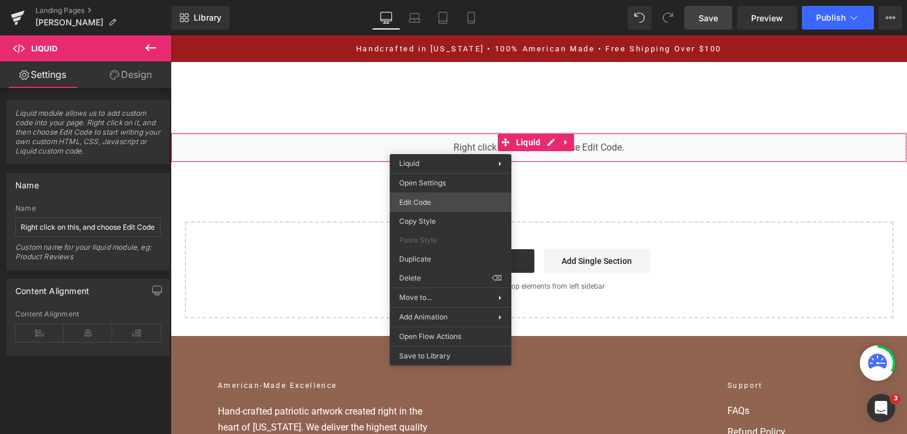
click at [438, 0] on div "You are previewing how the will restyle your page. You can not edit Elements in…" at bounding box center [453, 0] width 907 height 0
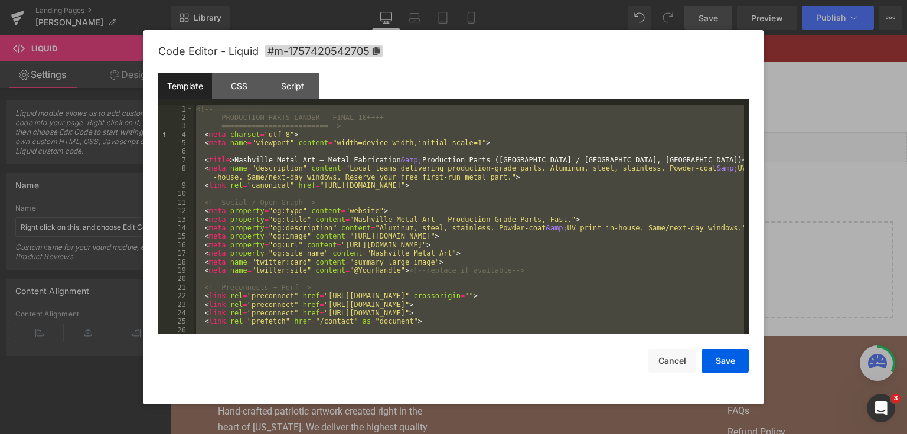
paste textarea
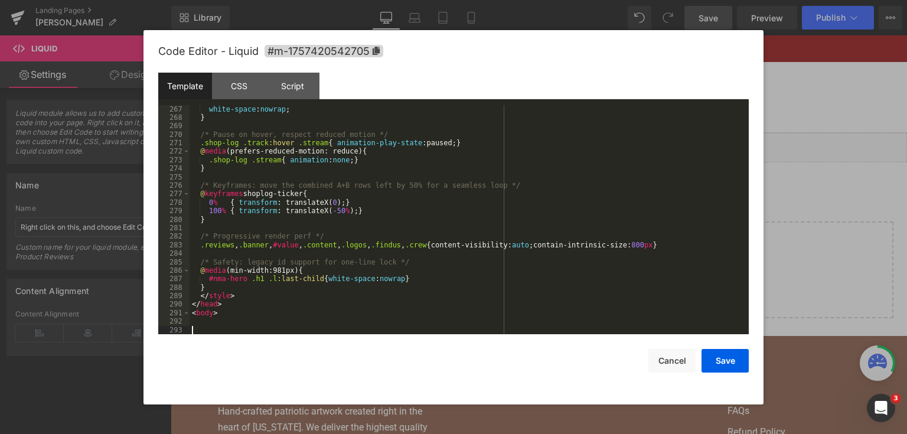
scroll to position [2492, 0]
paste textarea
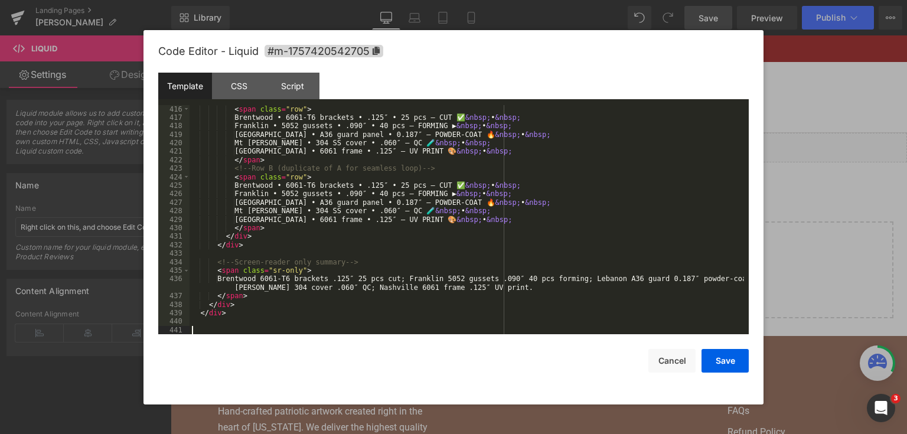
scroll to position [3870, 0]
paste textarea
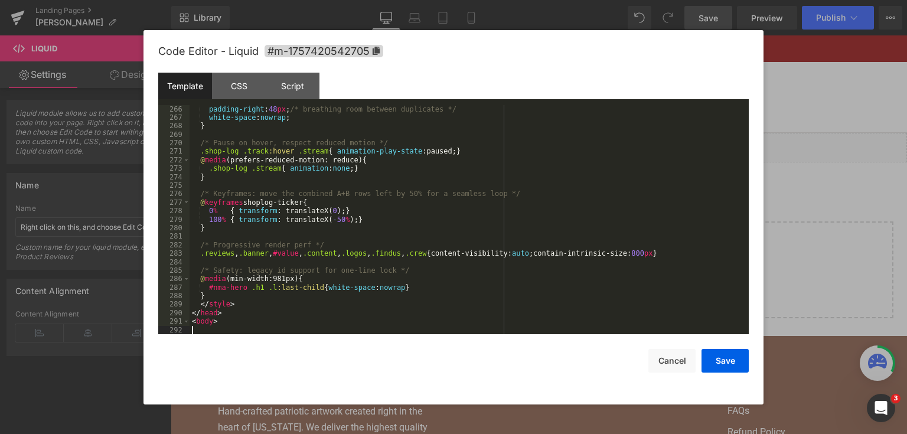
scroll to position [9450, 0]
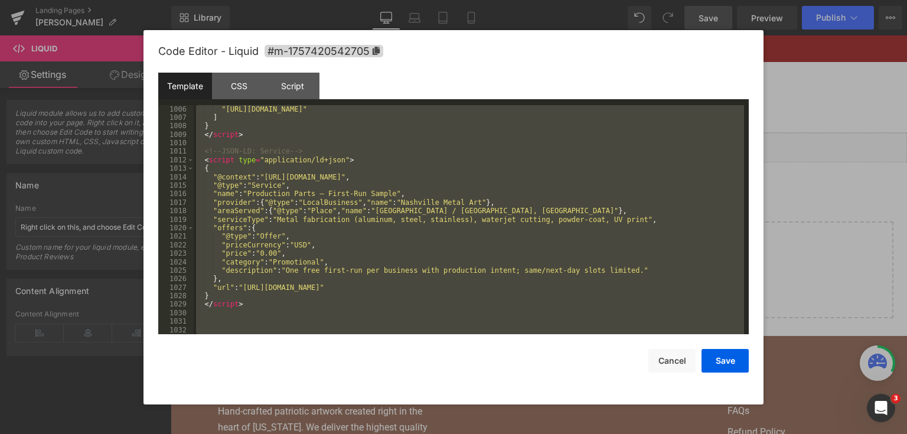
click at [293, 197] on div ""[URL][DOMAIN_NAME]" ] } </ script > <!-- JSON-LD: Service --> < script type = …" at bounding box center [469, 220] width 551 height 230
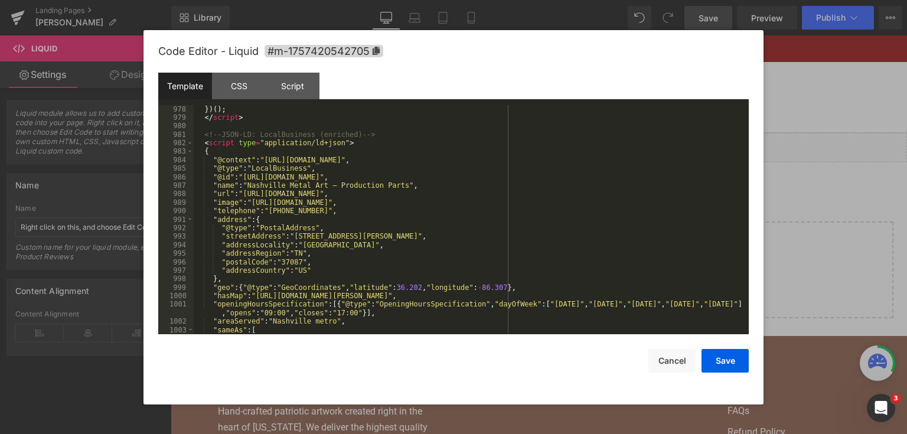
scroll to position [9175, 0]
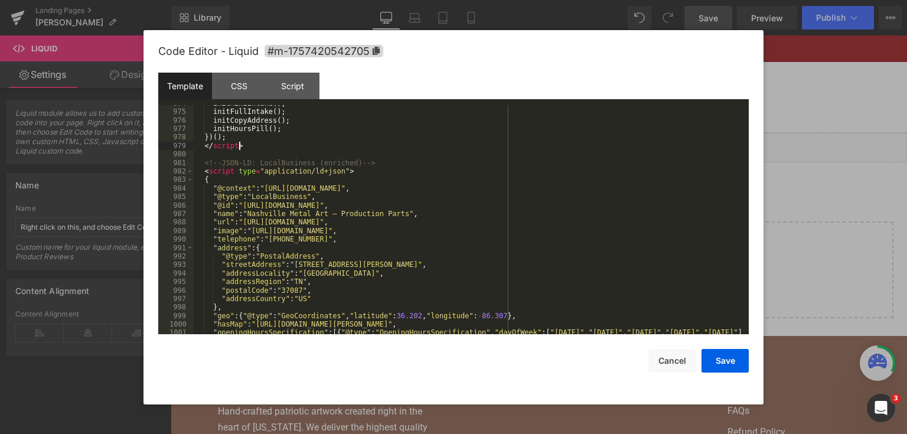
drag, startPoint x: 300, startPoint y: 149, endPoint x: 288, endPoint y: 149, distance: 12.4
click at [288, 149] on div "initMiniIntake ( ) ; initFullIntake ( ) ; initCopyAddress ( ) ; initHoursPill (…" at bounding box center [469, 226] width 551 height 255
drag, startPoint x: 260, startPoint y: 142, endPoint x: 120, endPoint y: 136, distance: 140.1
click at [120, 136] on body "You are previewing how the will restyle your page. You can not edit Elements in…" at bounding box center [453, 217] width 907 height 434
click at [273, 149] on div "initMiniIntake ( ) ; initFullIntake ( ) ; initCopyAddress ( ) ; initHoursPill (…" at bounding box center [469, 226] width 551 height 255
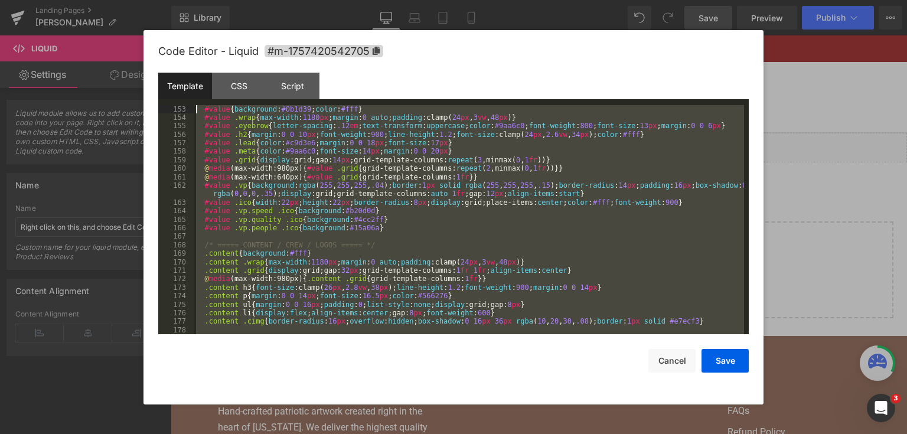
scroll to position [0, 0]
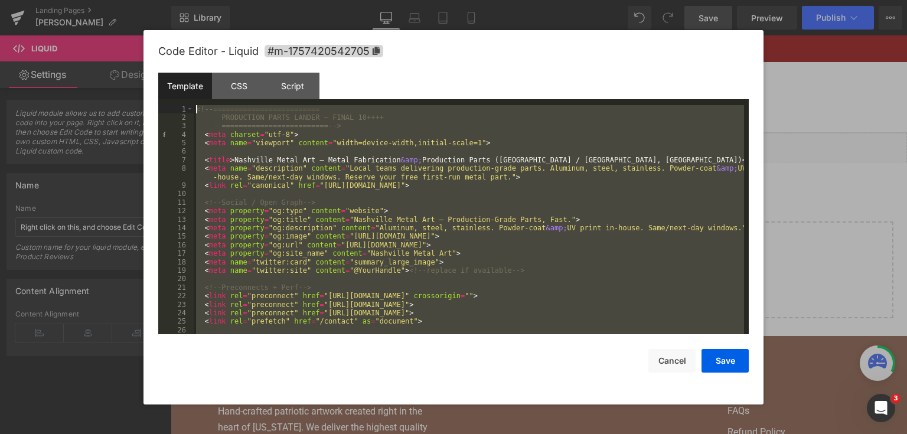
drag, startPoint x: 272, startPoint y: 152, endPoint x: 143, endPoint y: -15, distance: 210.5
click at [143, 0] on html "You are previewing how the will restyle your page. You can not edit Elements in…" at bounding box center [453, 217] width 907 height 434
paste textarea
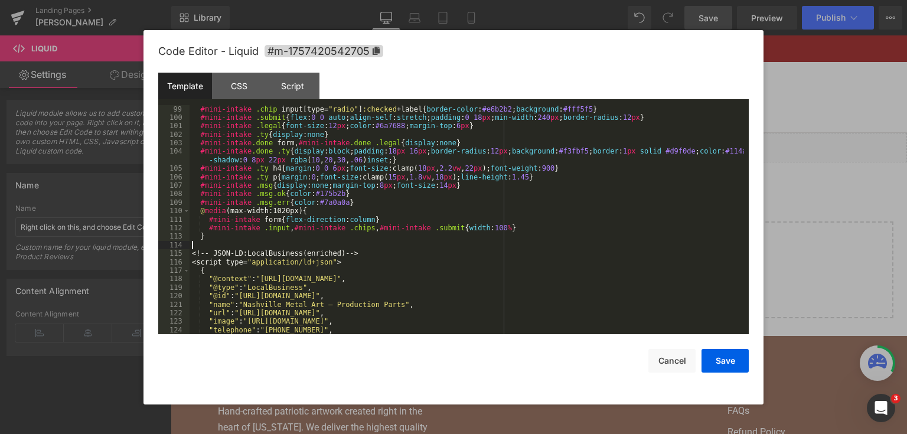
scroll to position [989, 0]
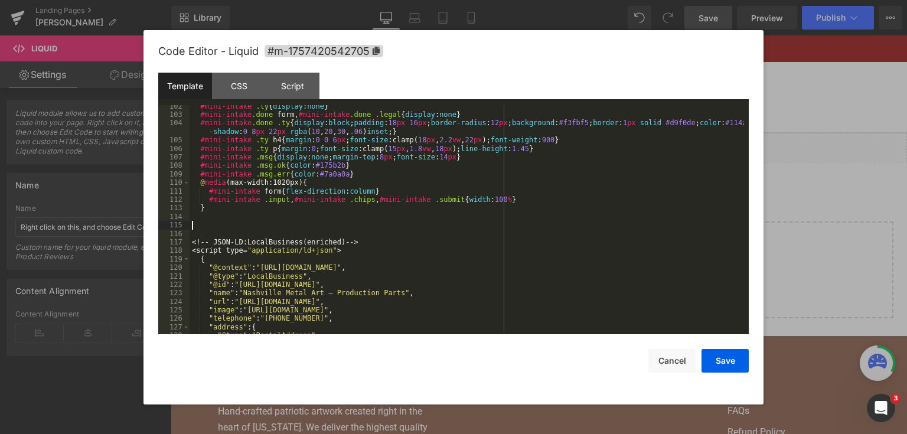
paste textarea
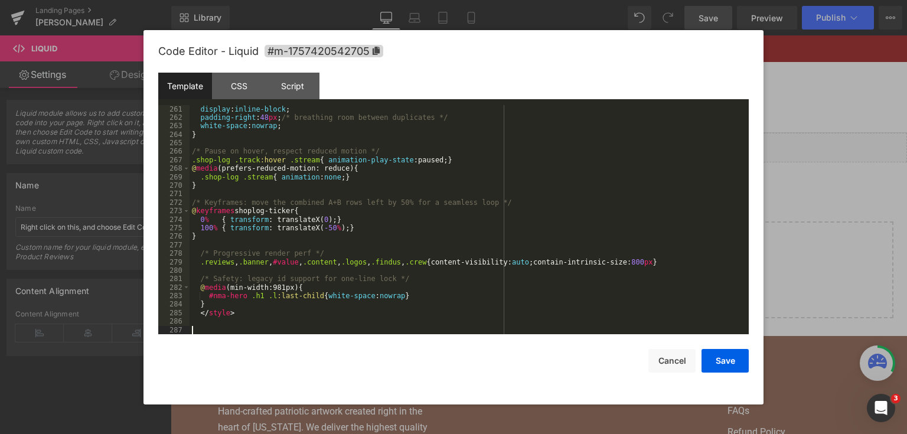
scroll to position [2450, 0]
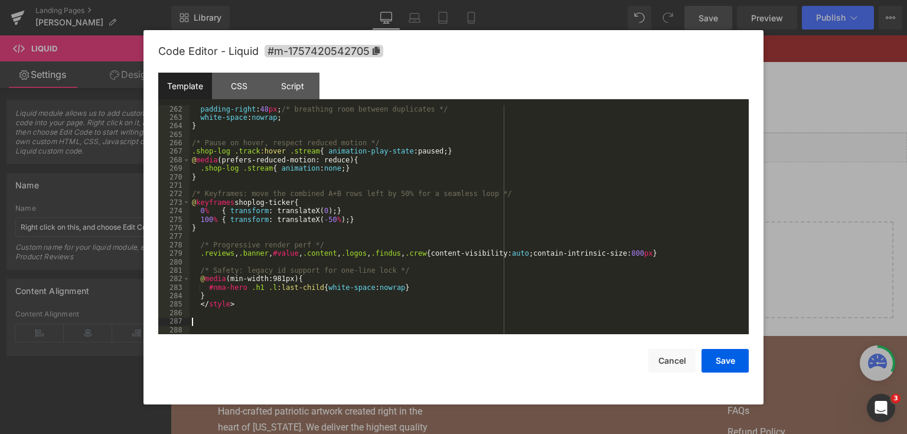
paste textarea
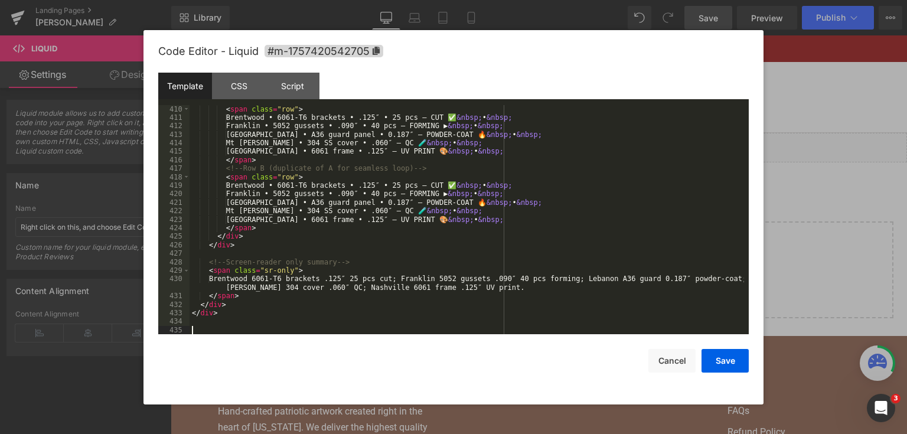
scroll to position [3828, 0]
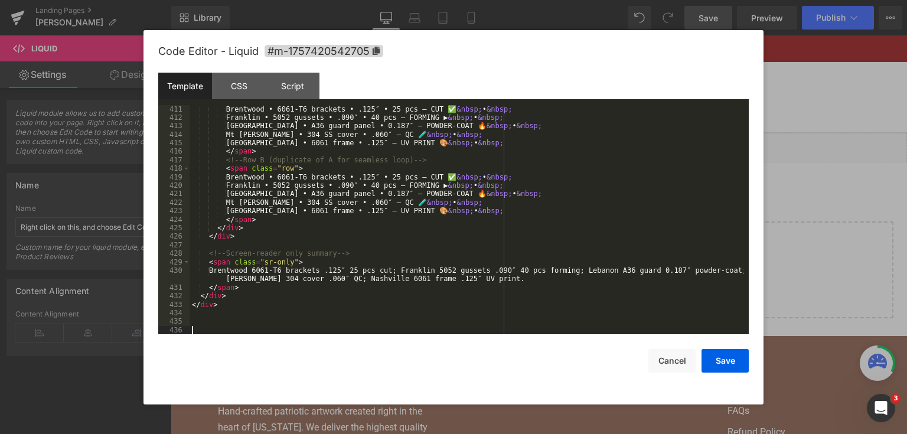
paste textarea
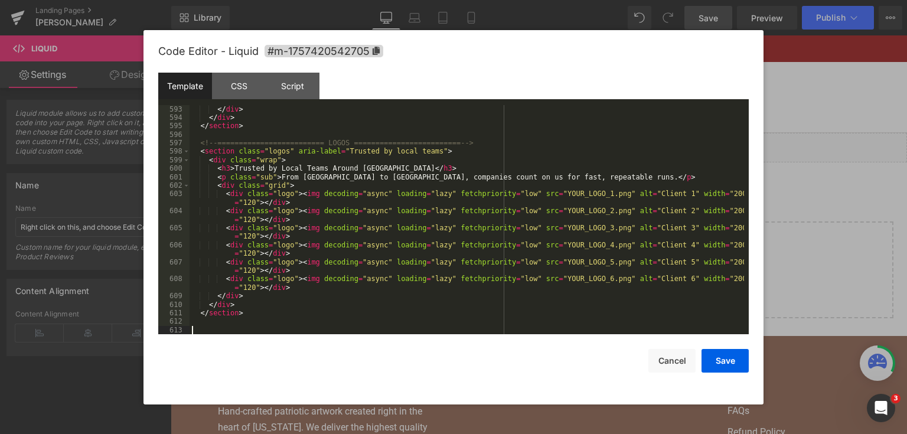
scroll to position [5630, 0]
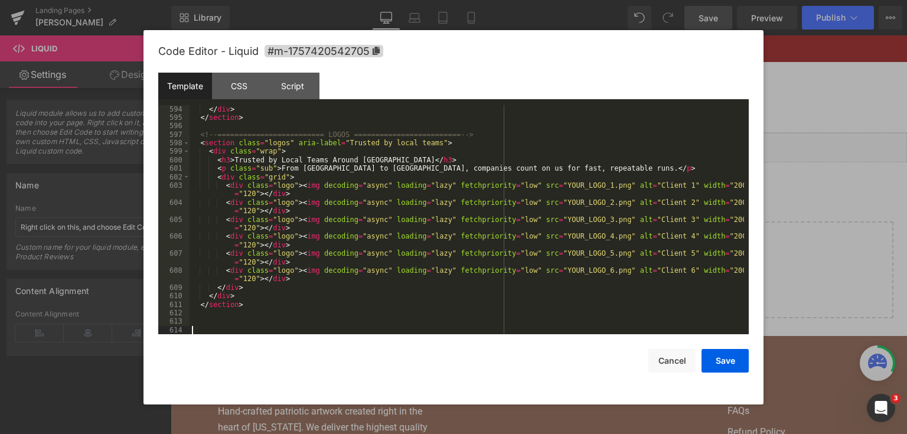
paste textarea
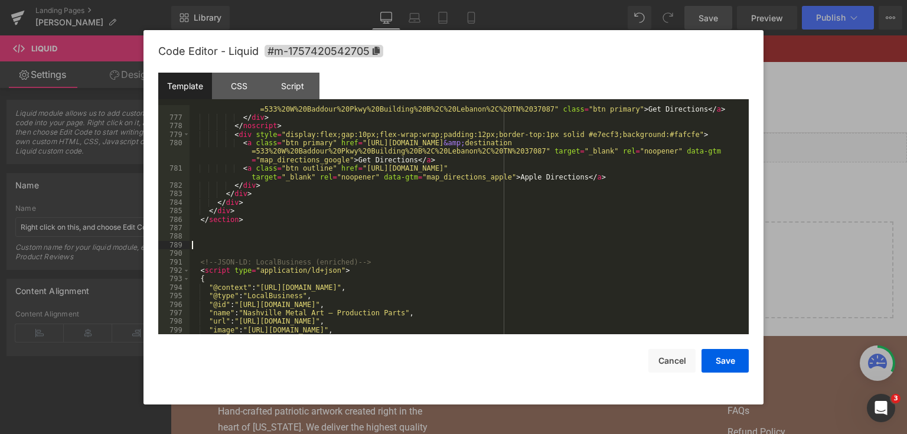
scroll to position [7434, 0]
click at [222, 246] on div "< a href = "[URL][DOMAIN_NAME] &amp; destination =533%20W%20Baddour%20Pkwy%20Bu…" at bounding box center [467, 223] width 555 height 255
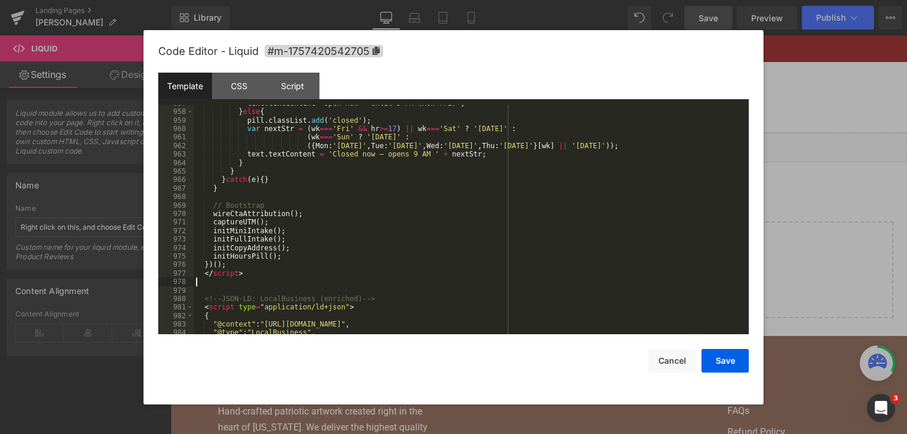
scroll to position [9030, 0]
click at [722, 366] on button "Save" at bounding box center [725, 361] width 47 height 24
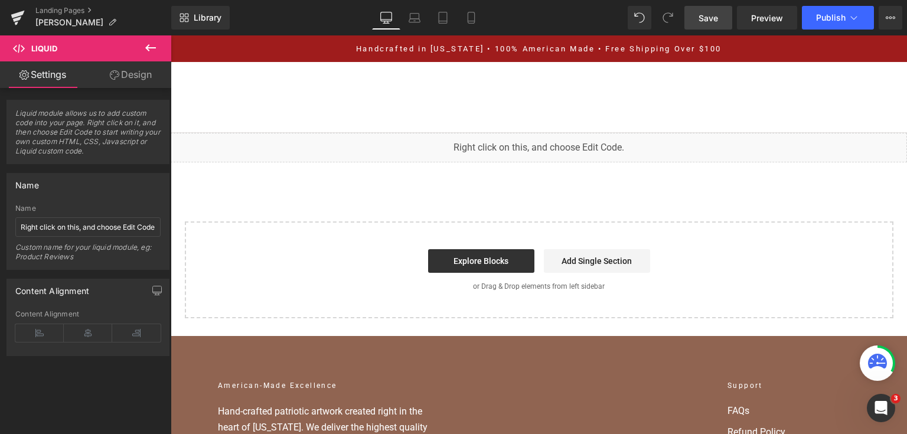
click at [700, 12] on span "Save" at bounding box center [708, 18] width 19 height 12
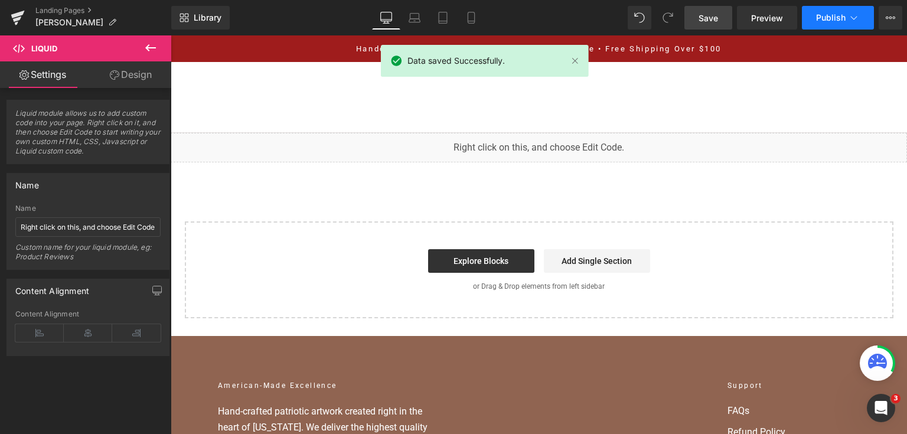
click at [816, 21] on button "Publish" at bounding box center [838, 18] width 72 height 24
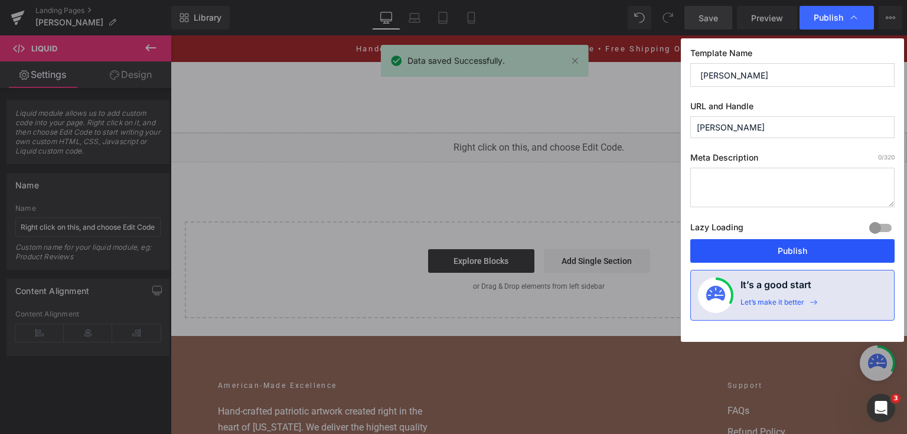
click at [808, 248] on button "Publish" at bounding box center [793, 251] width 204 height 24
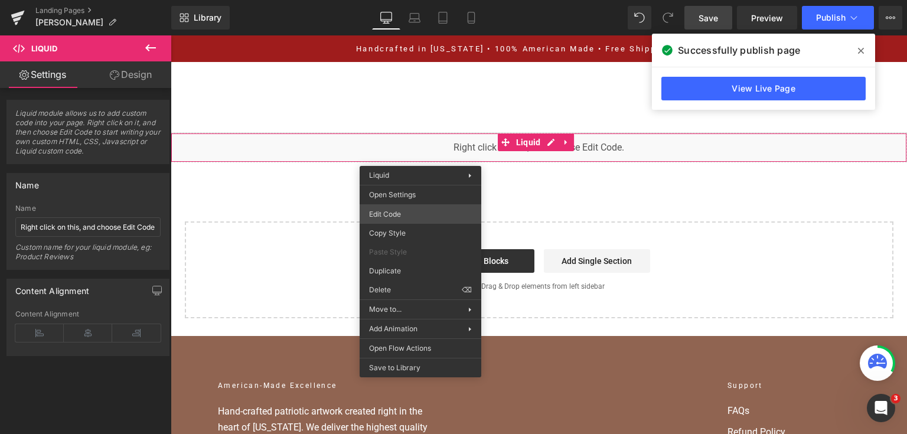
click at [426, 0] on div "You are previewing how the will restyle your page. You can not edit Elements in…" at bounding box center [453, 0] width 907 height 0
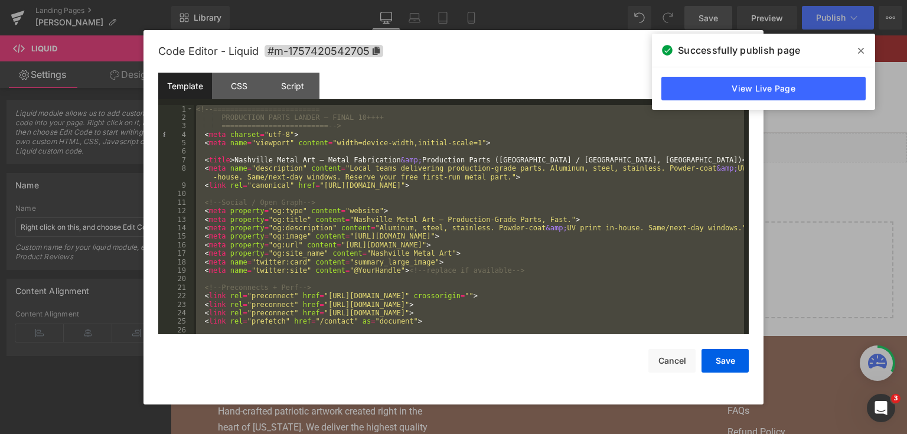
click at [464, 139] on div "<!-- ========================= PRODUCTION PARTS LANDER — FINAL 10++++ =========…" at bounding box center [469, 220] width 551 height 230
